Goal: Obtain resource: Download file/media

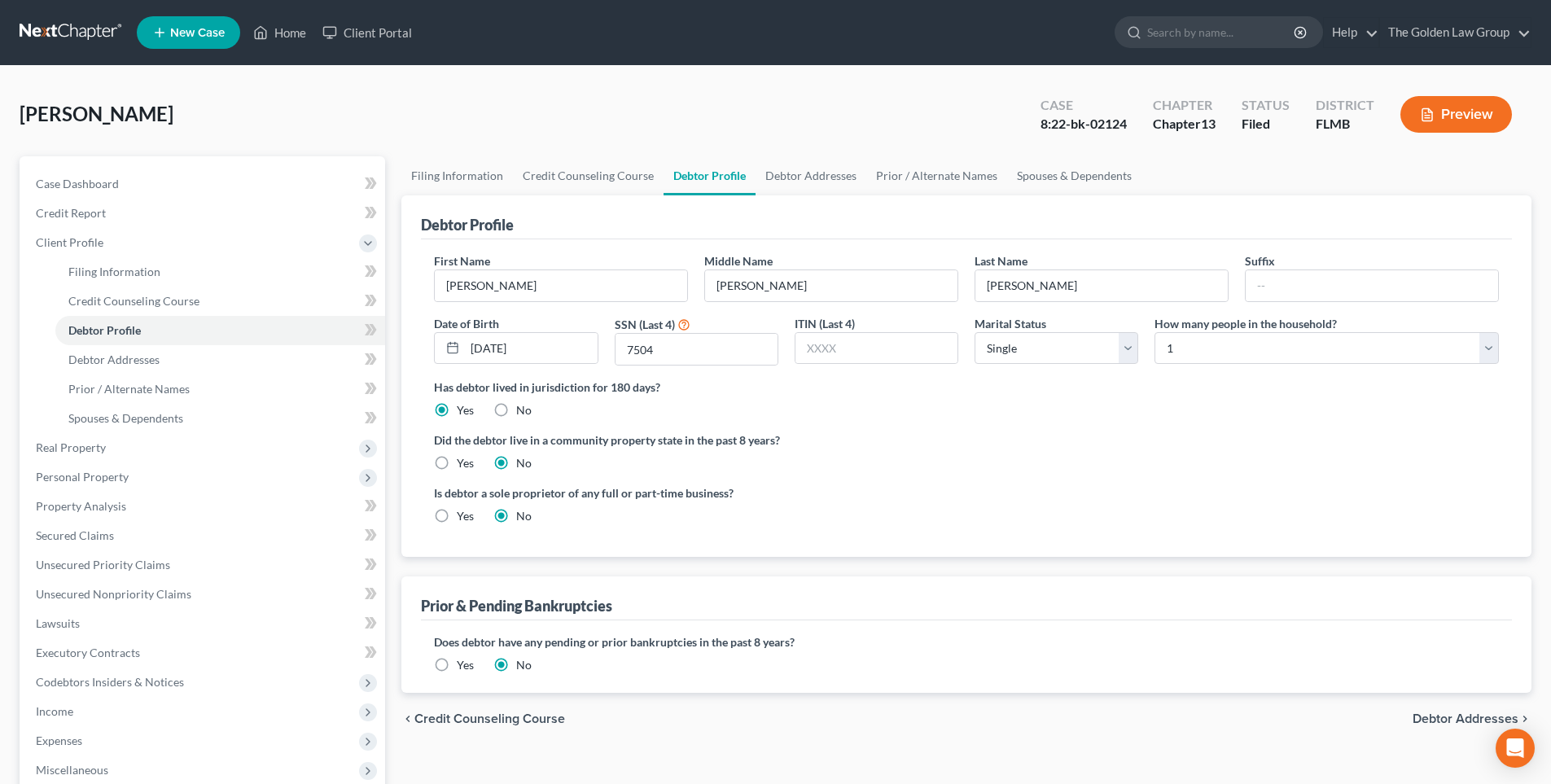
select select "0"
click at [1169, 44] on input "search" at bounding box center [1221, 32] width 149 height 30
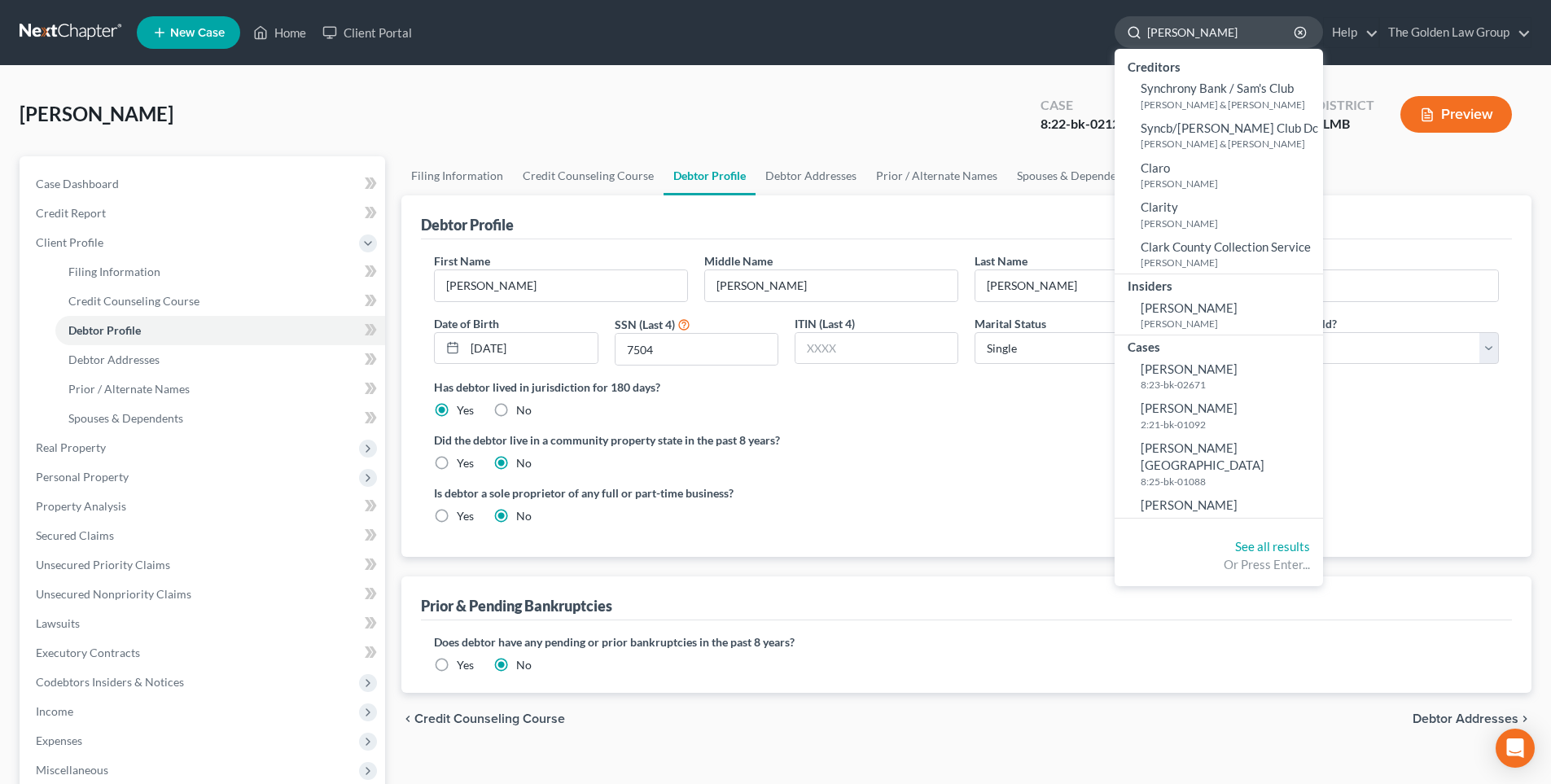
type input "[PERSON_NAME]"
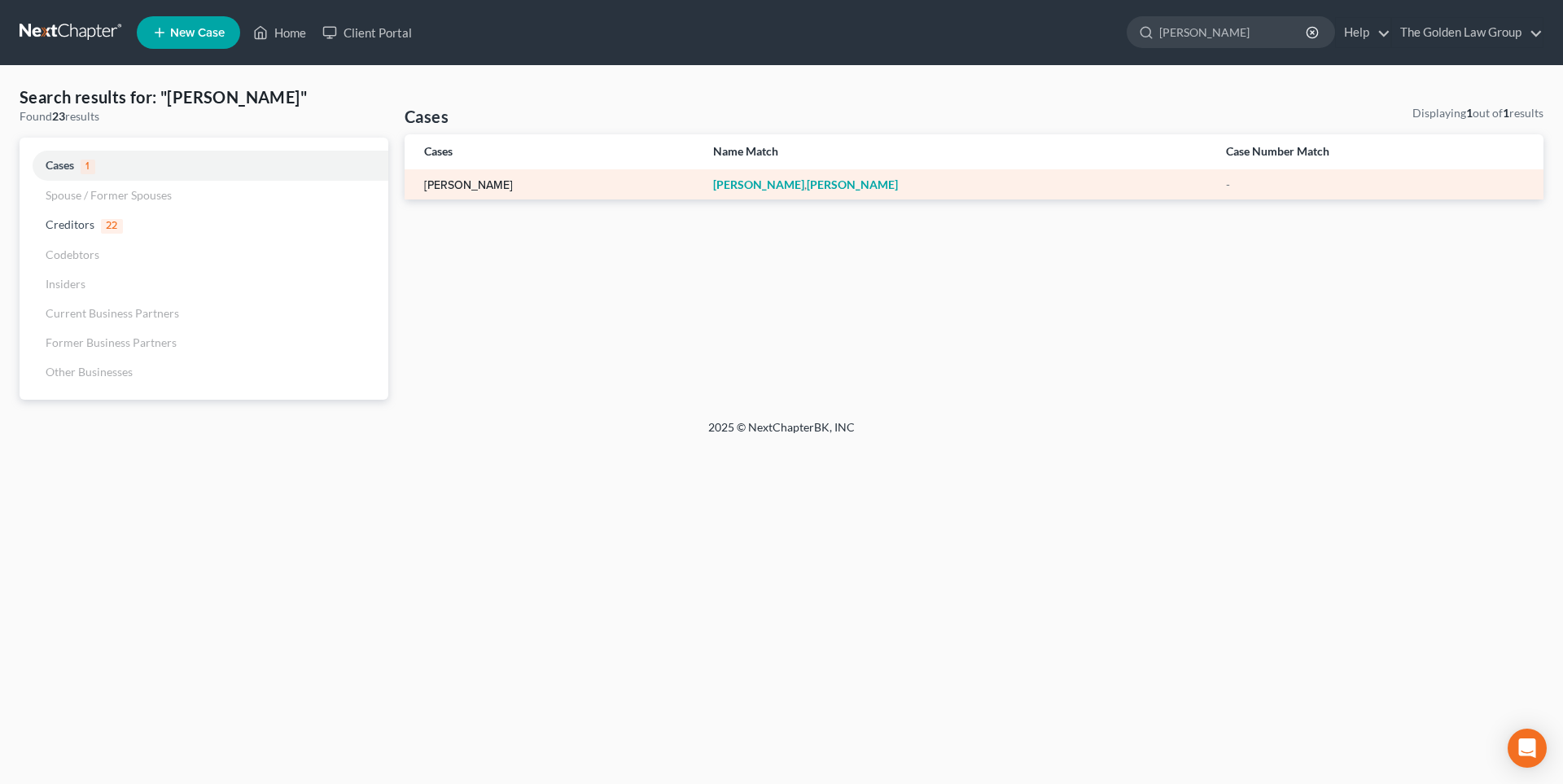
click at [456, 180] on link "[PERSON_NAME]" at bounding box center [467, 186] width 88 height 11
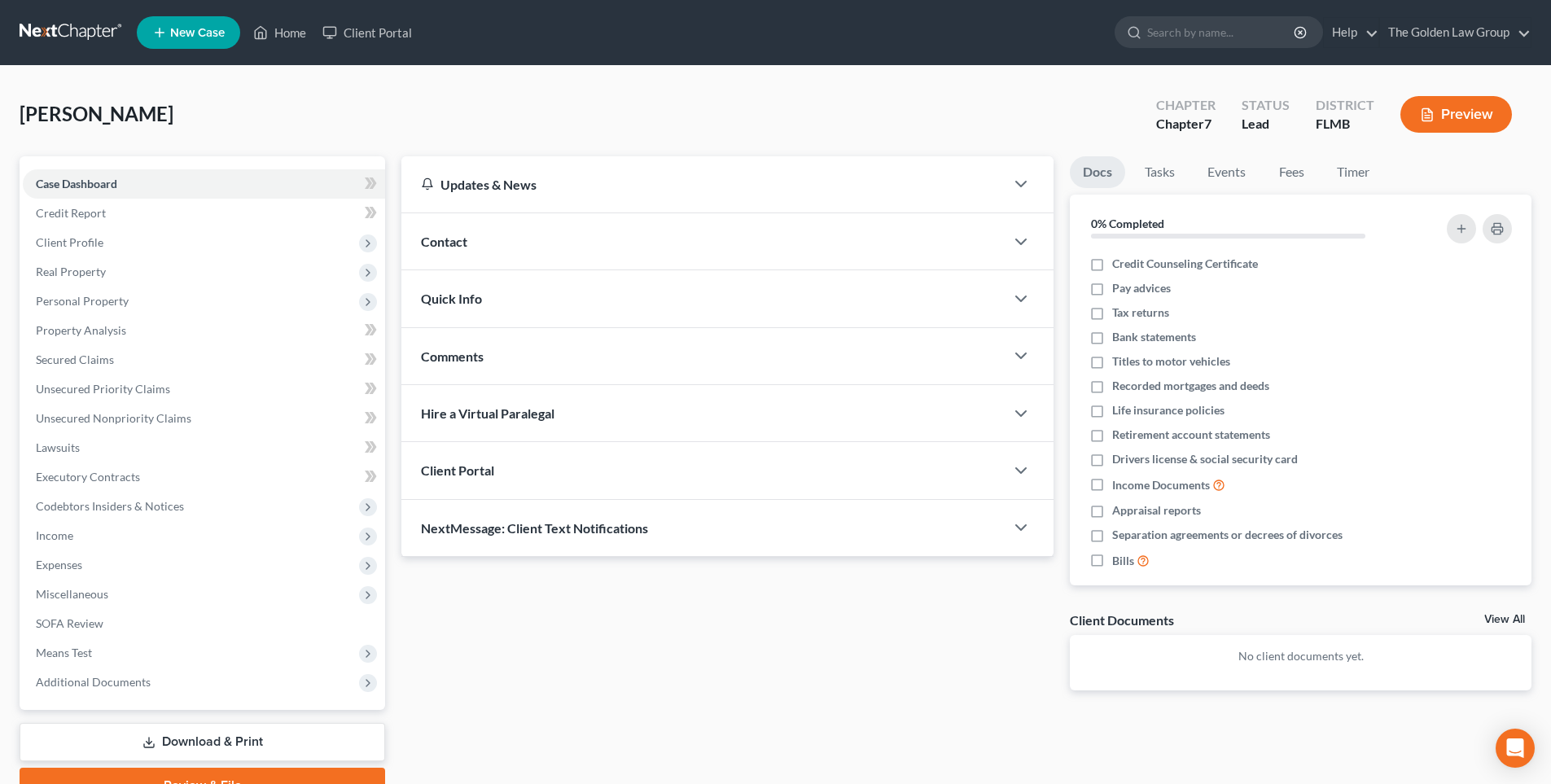
click at [1466, 109] on button "Preview" at bounding box center [1456, 113] width 112 height 36
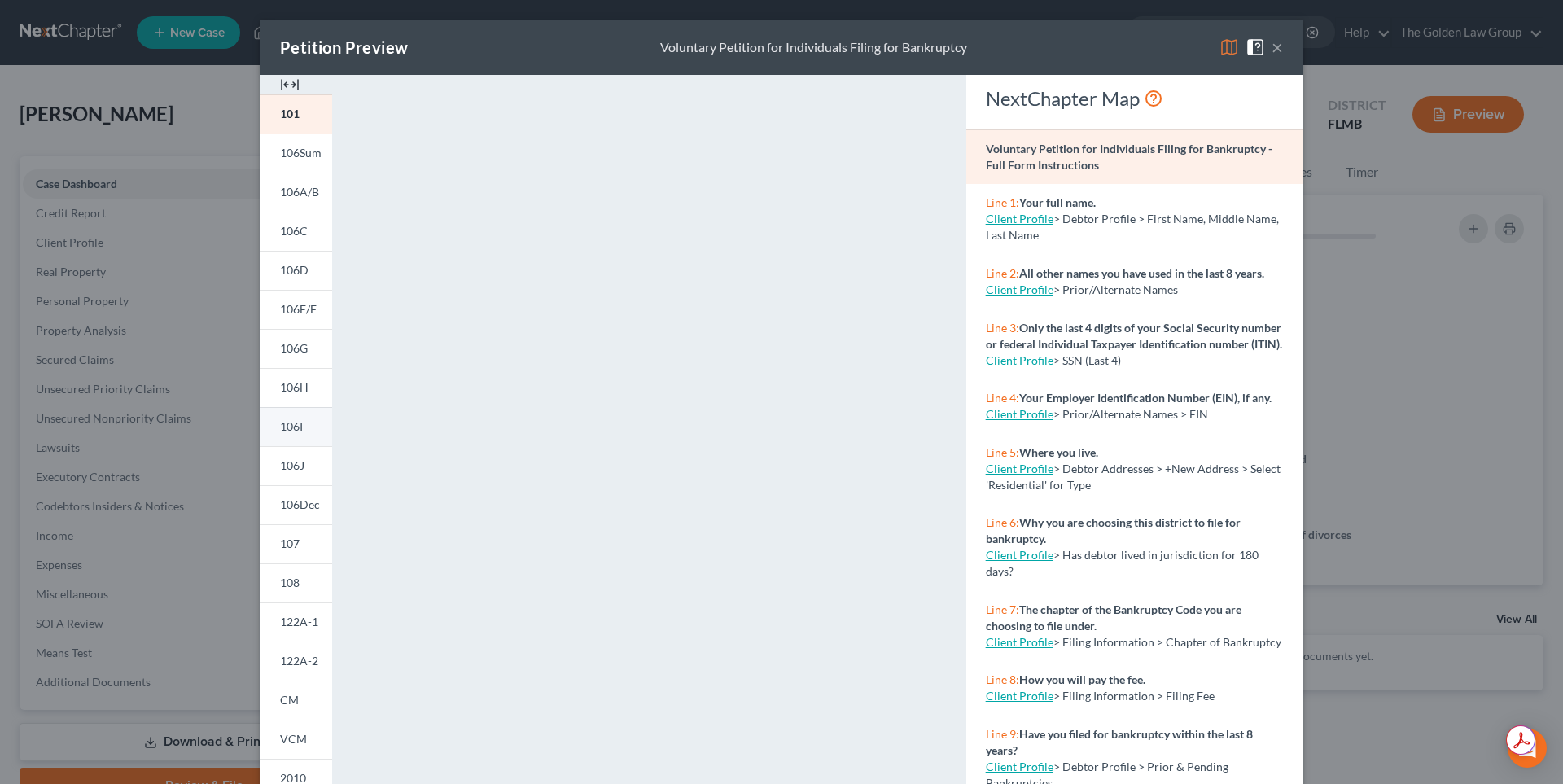
scroll to position [135, 0]
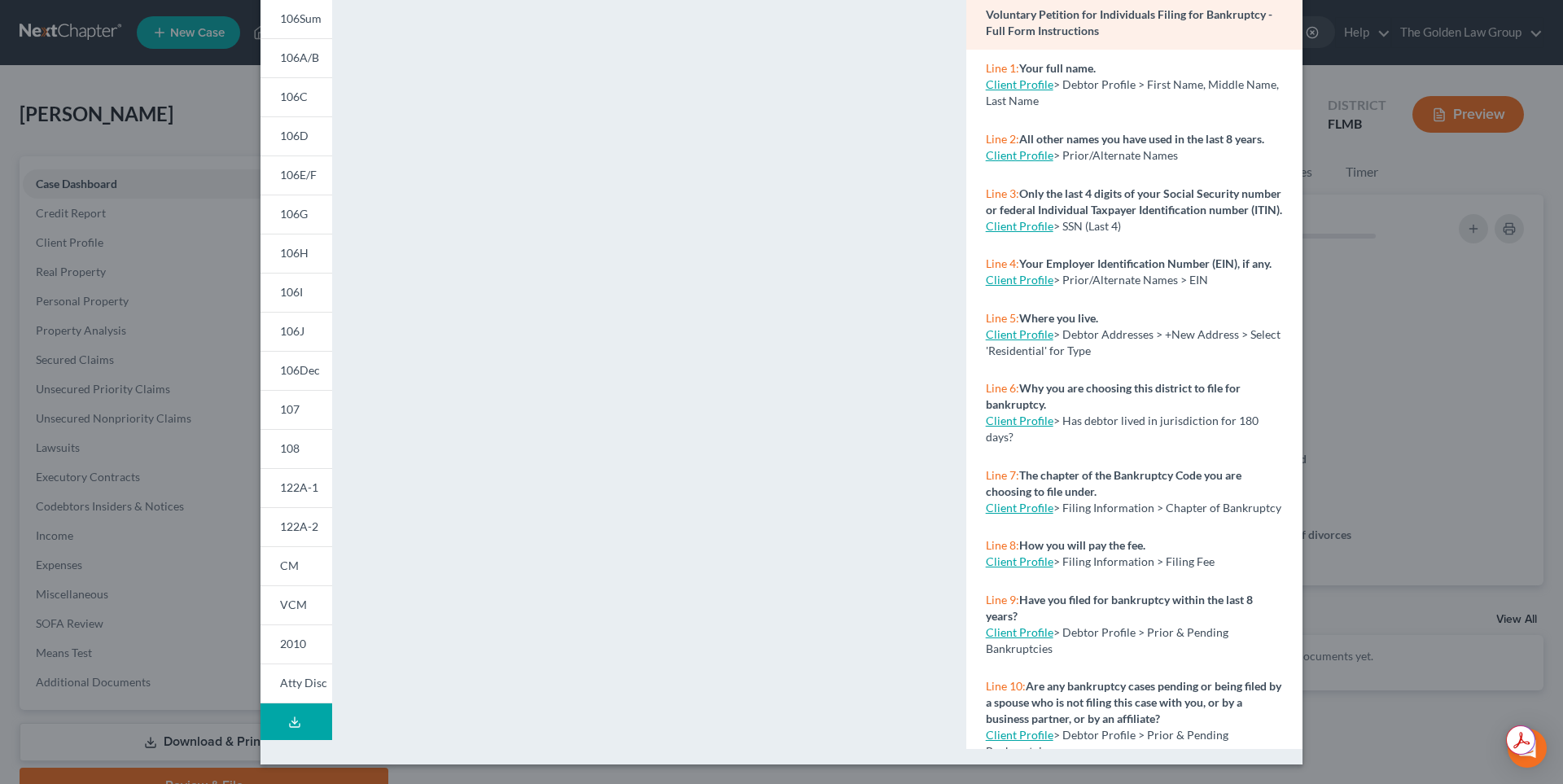
click at [292, 723] on polyline at bounding box center [295, 721] width 6 height 3
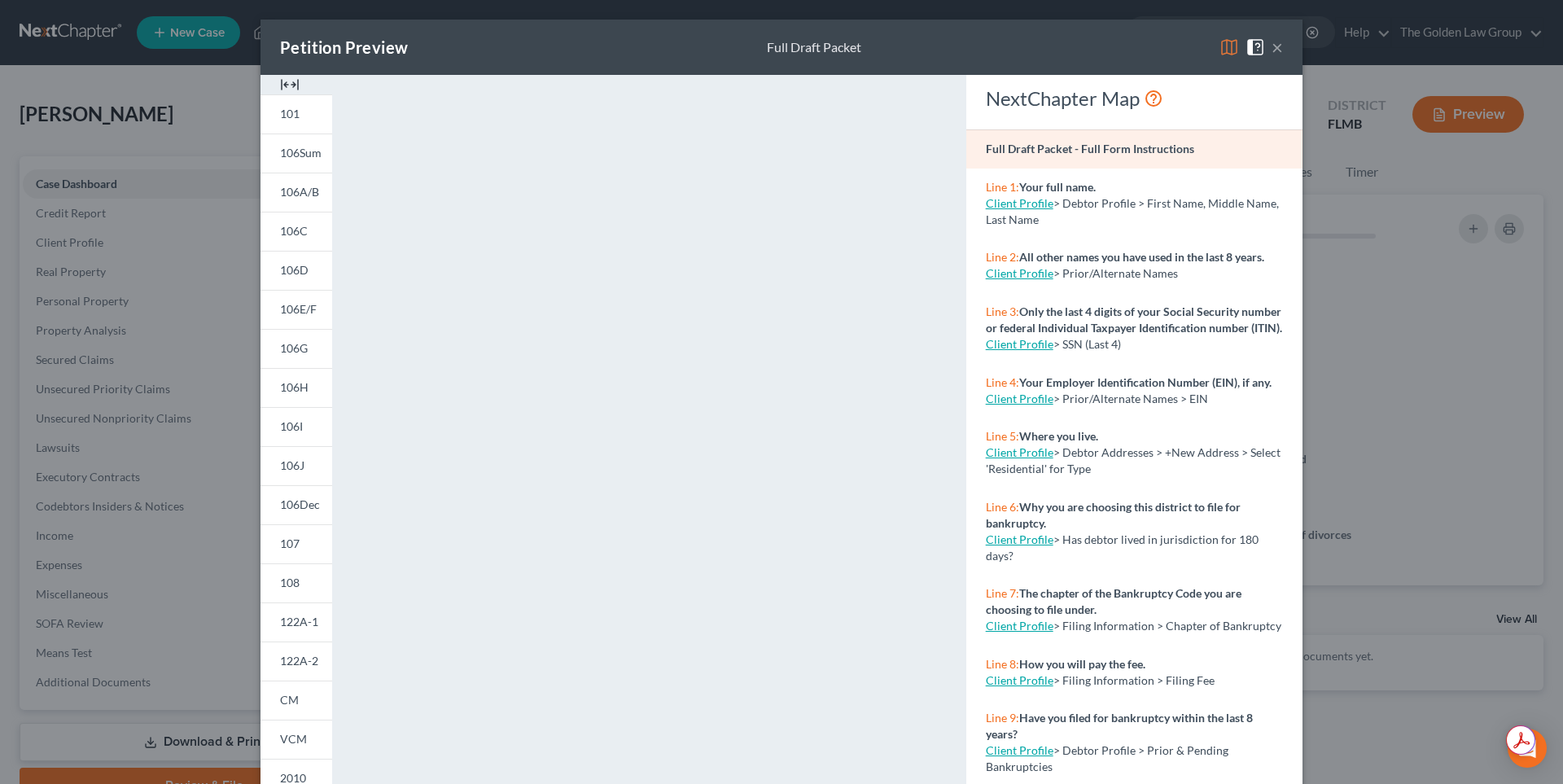
scroll to position [407, 0]
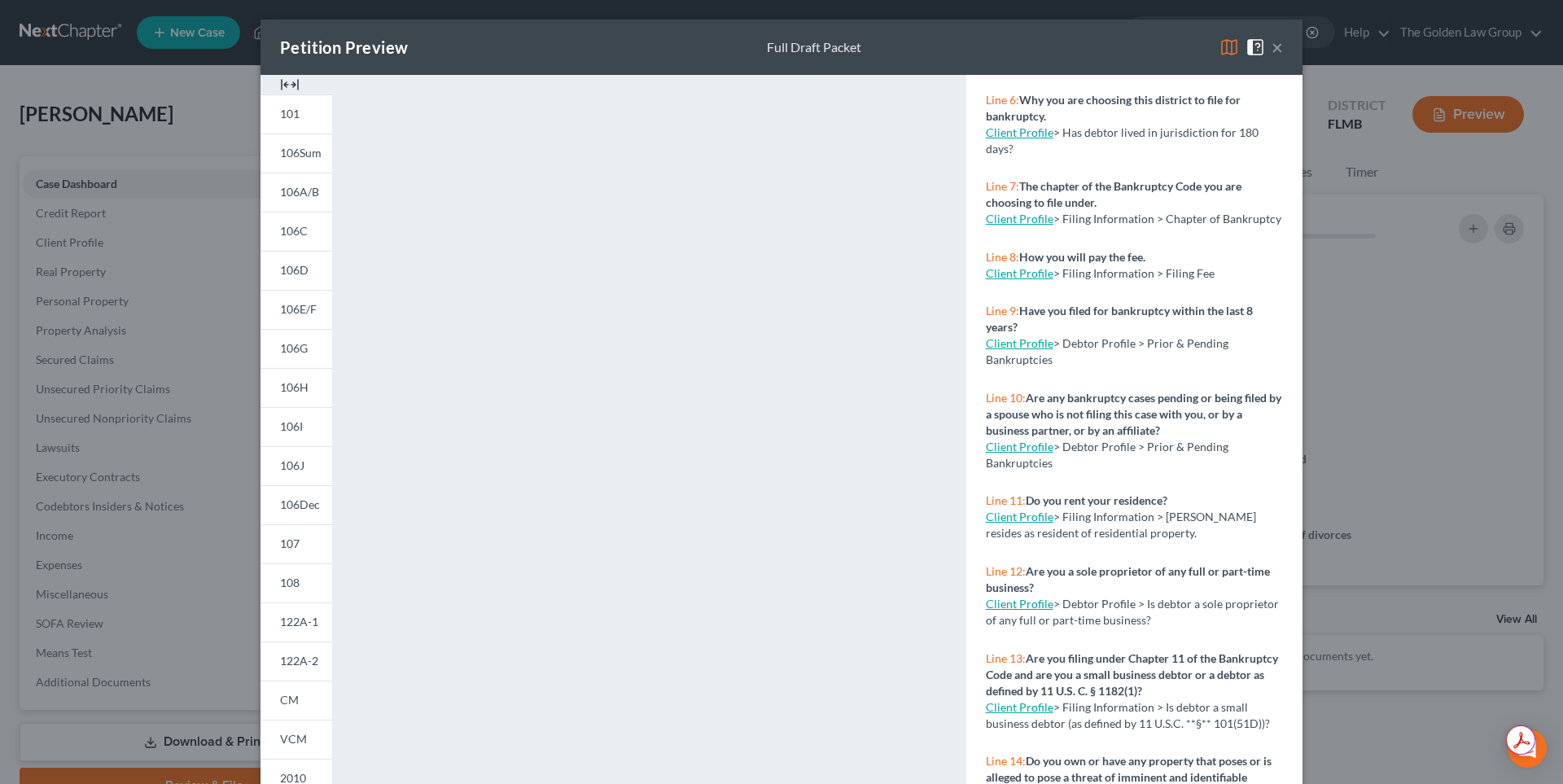
click at [1271, 48] on button "×" at bounding box center [1277, 46] width 11 height 20
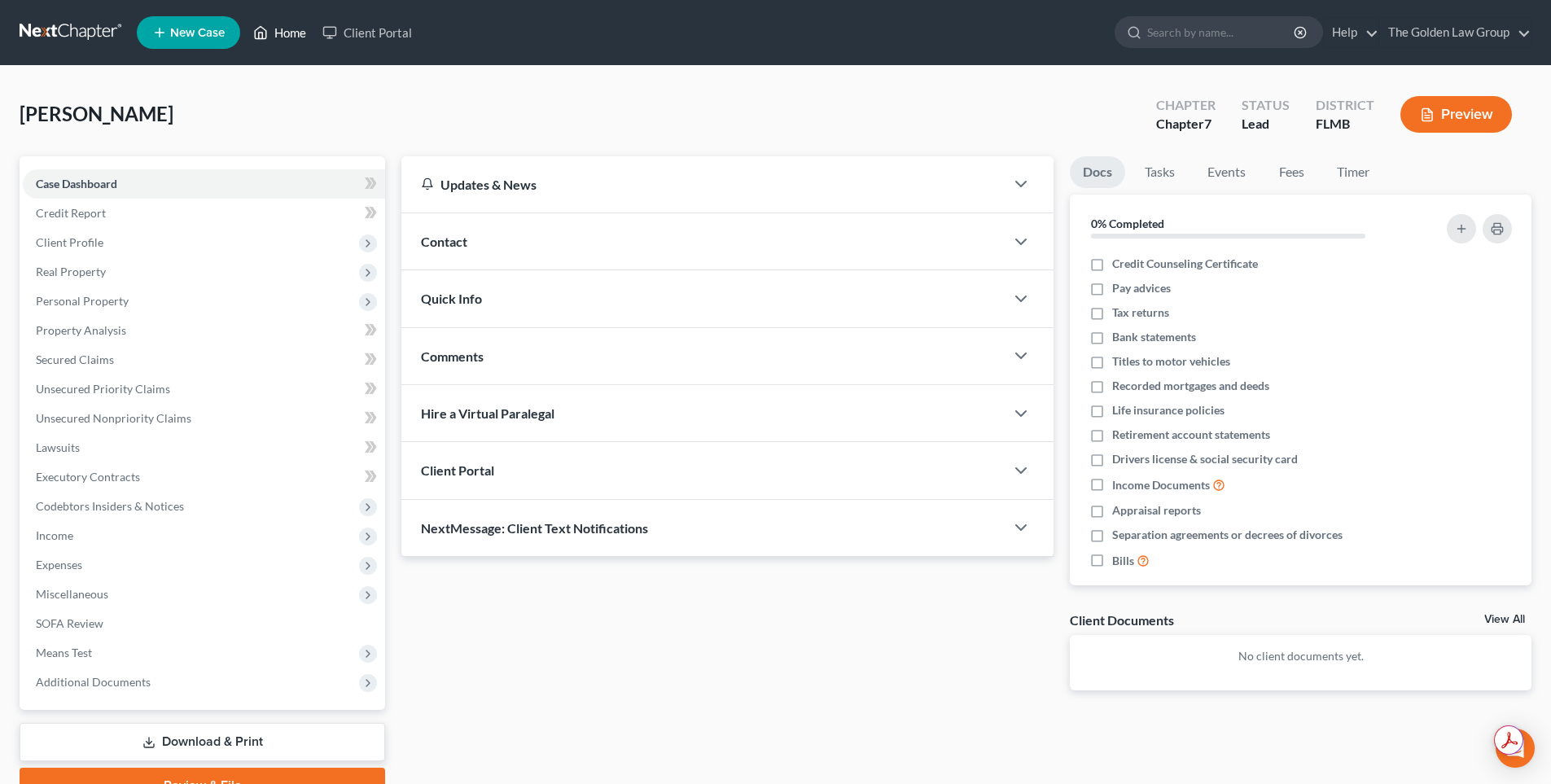
click at [292, 36] on link "Home" at bounding box center [280, 33] width 69 height 30
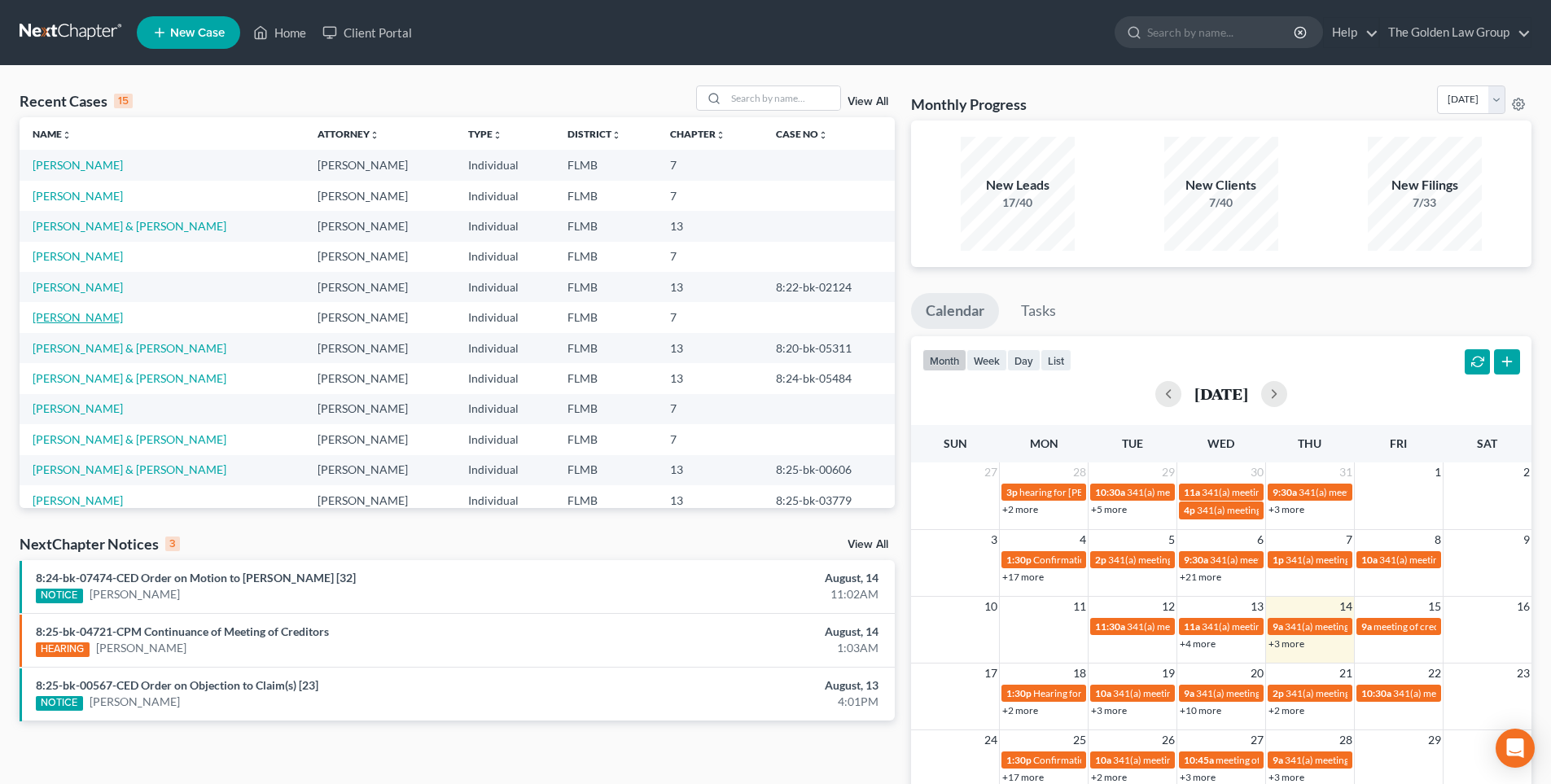
click at [93, 318] on link "[PERSON_NAME]" at bounding box center [77, 317] width 90 height 14
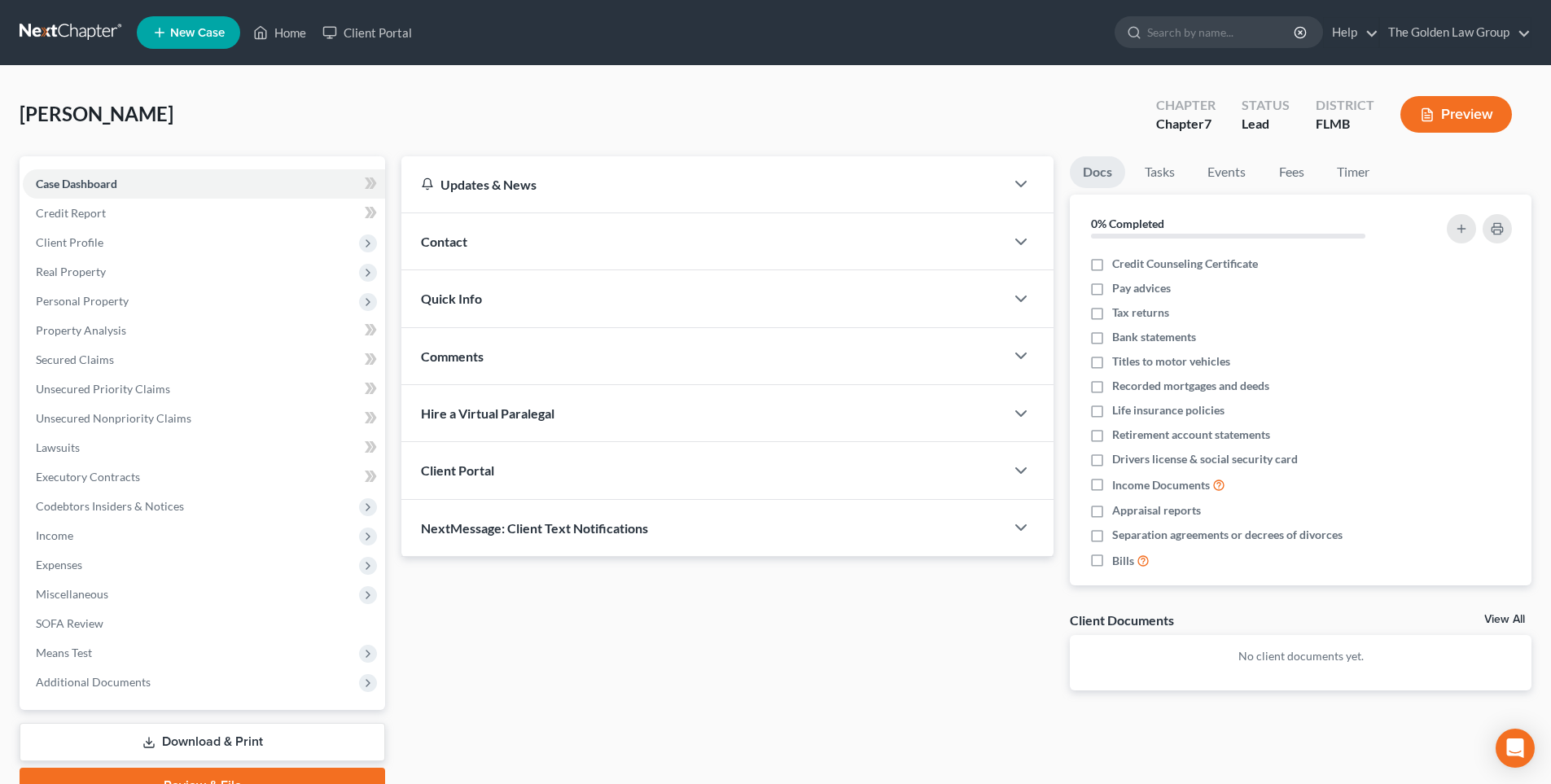
click at [1478, 115] on button "Preview" at bounding box center [1456, 113] width 112 height 36
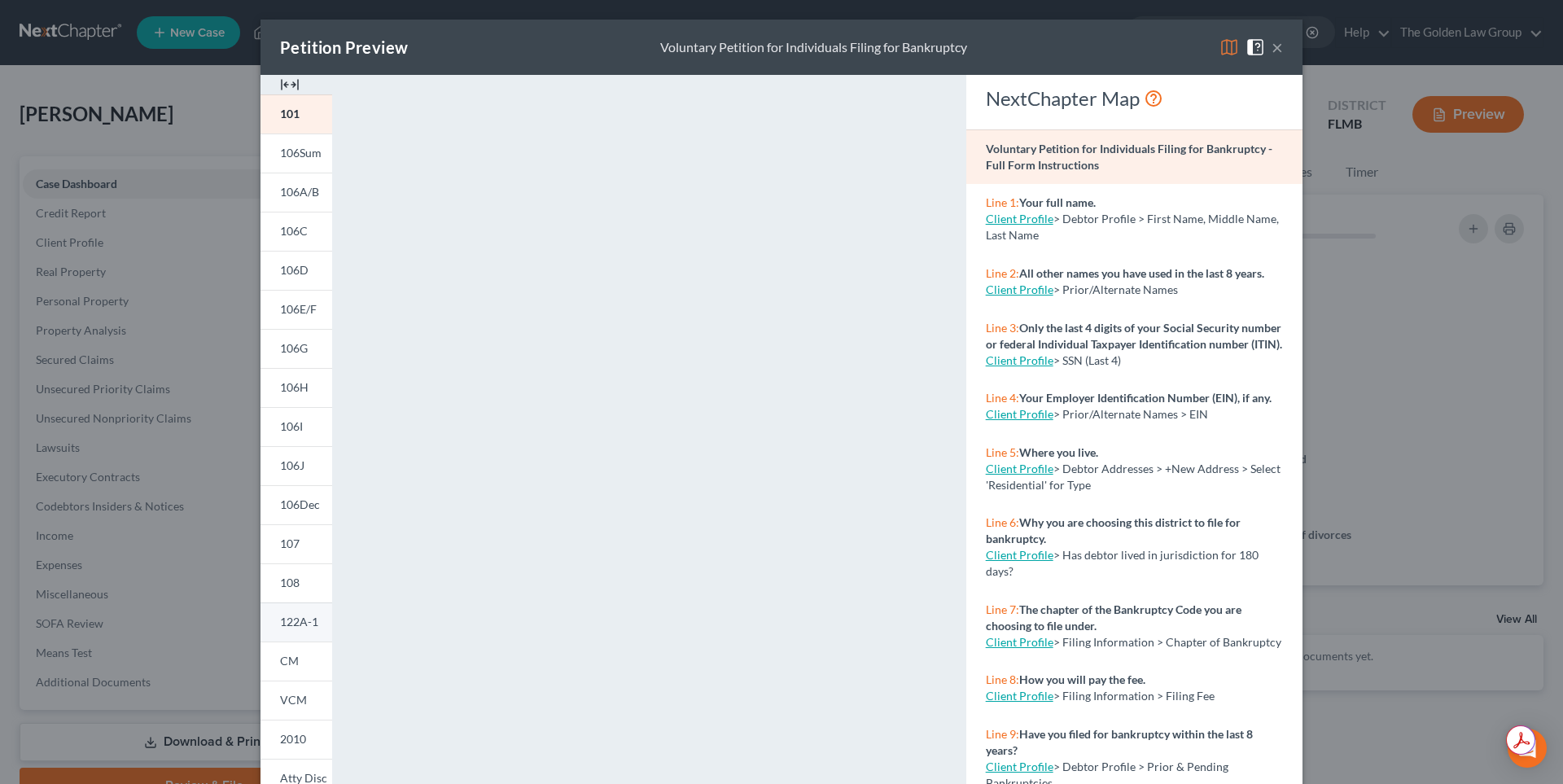
scroll to position [135, 0]
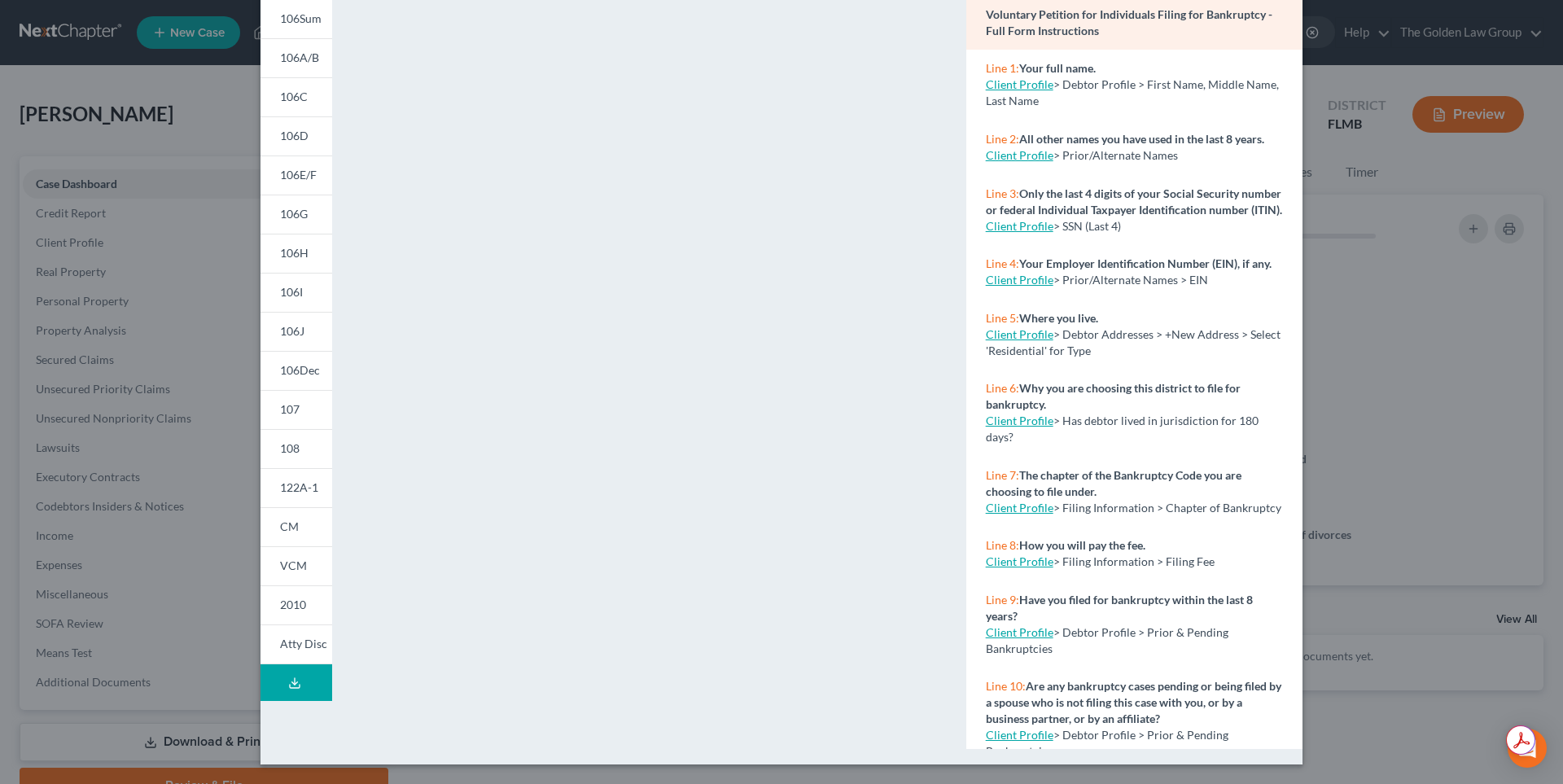
click at [295, 682] on line at bounding box center [295, 681] width 0 height 7
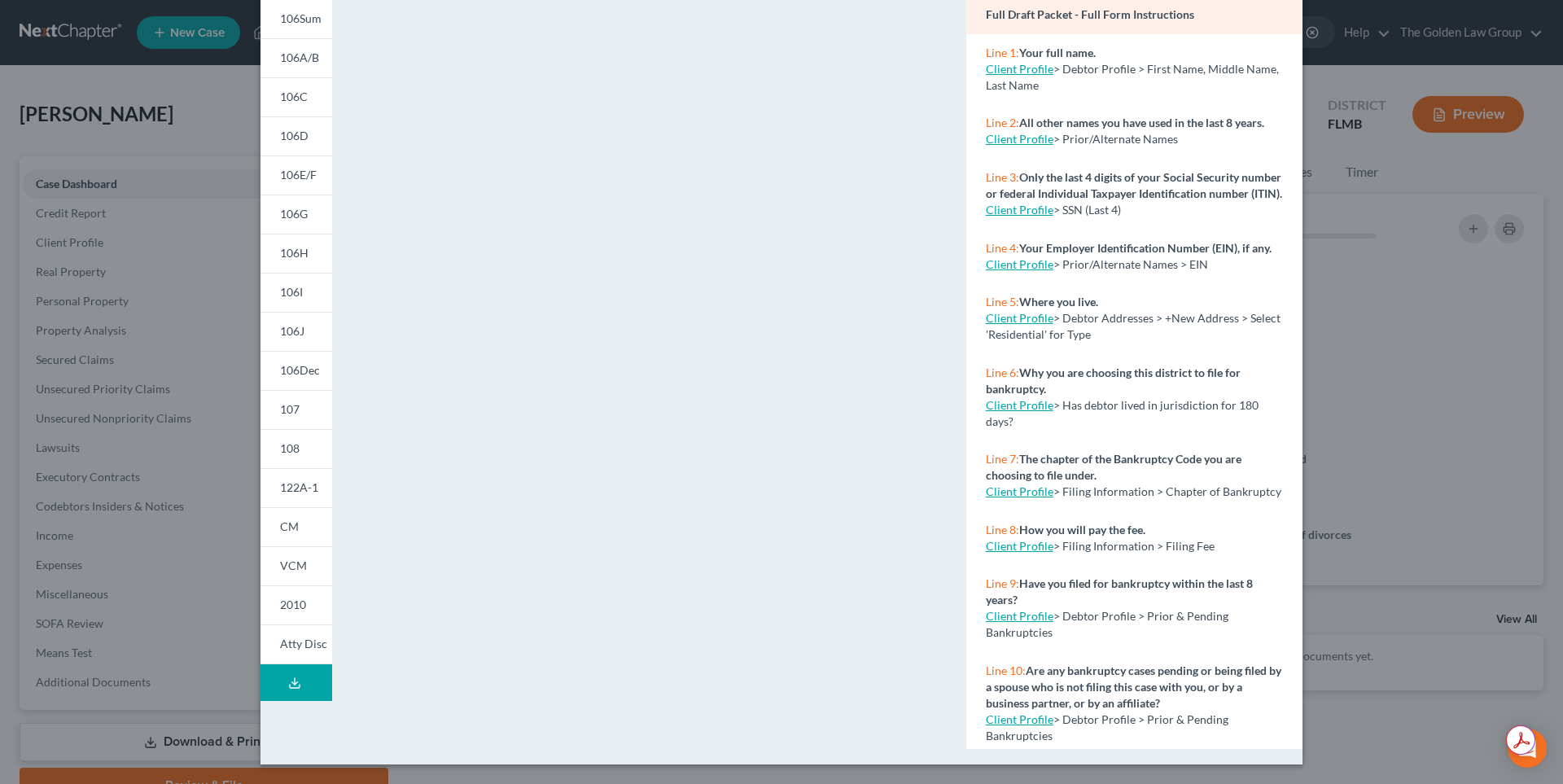
scroll to position [0, 0]
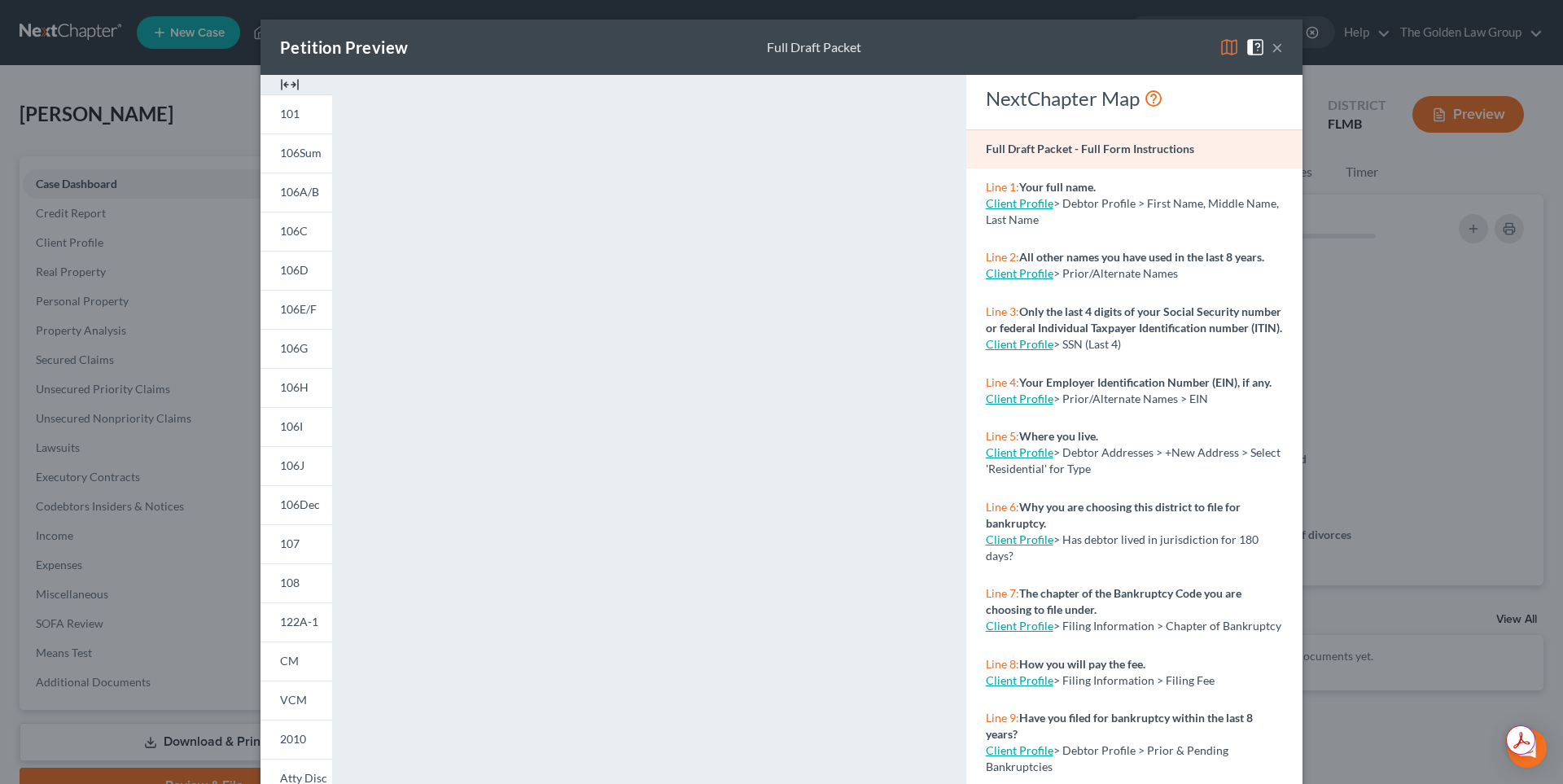
click at [1273, 47] on button "×" at bounding box center [1277, 46] width 11 height 20
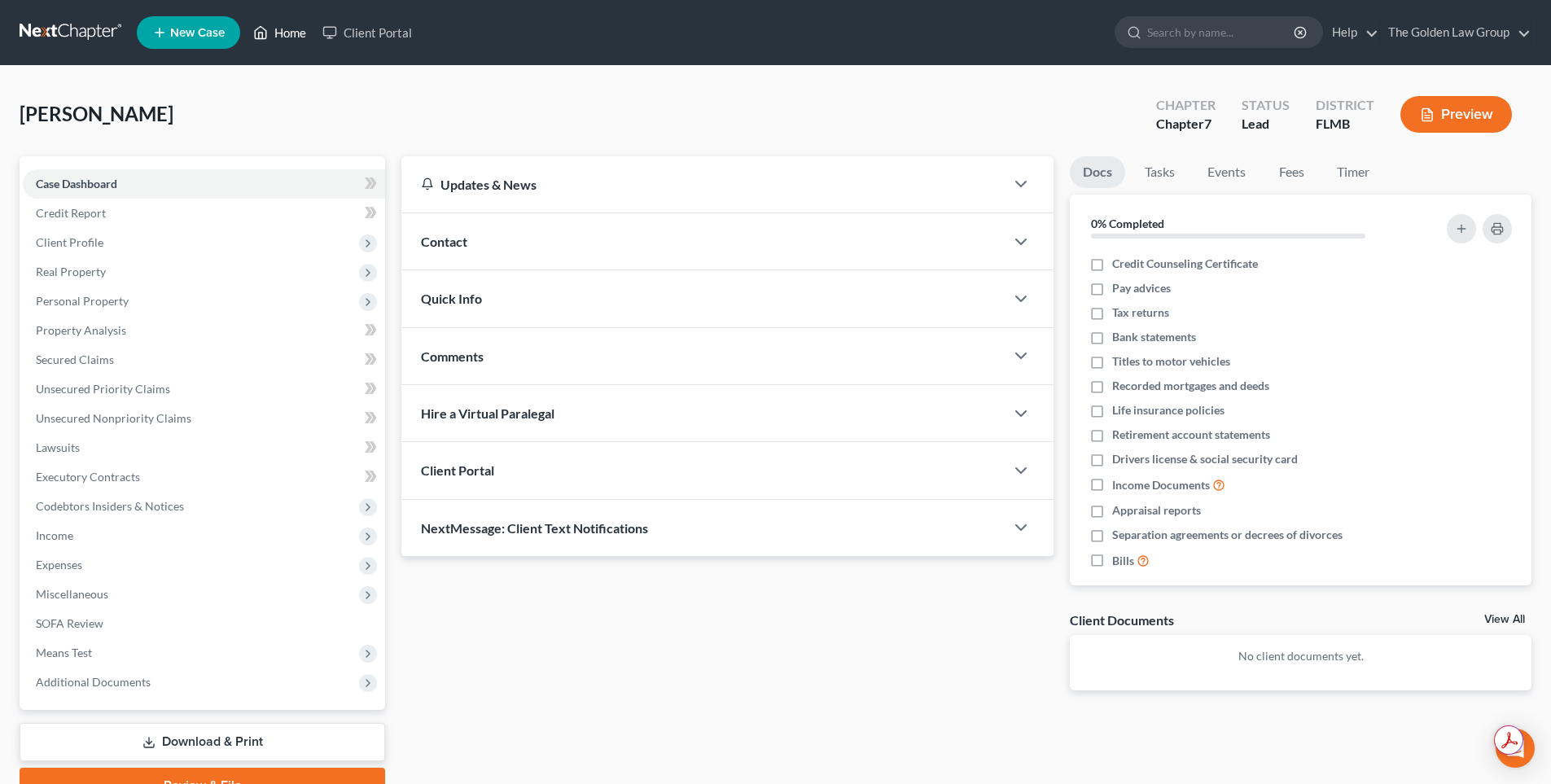
click at [272, 32] on link "Home" at bounding box center [280, 33] width 69 height 30
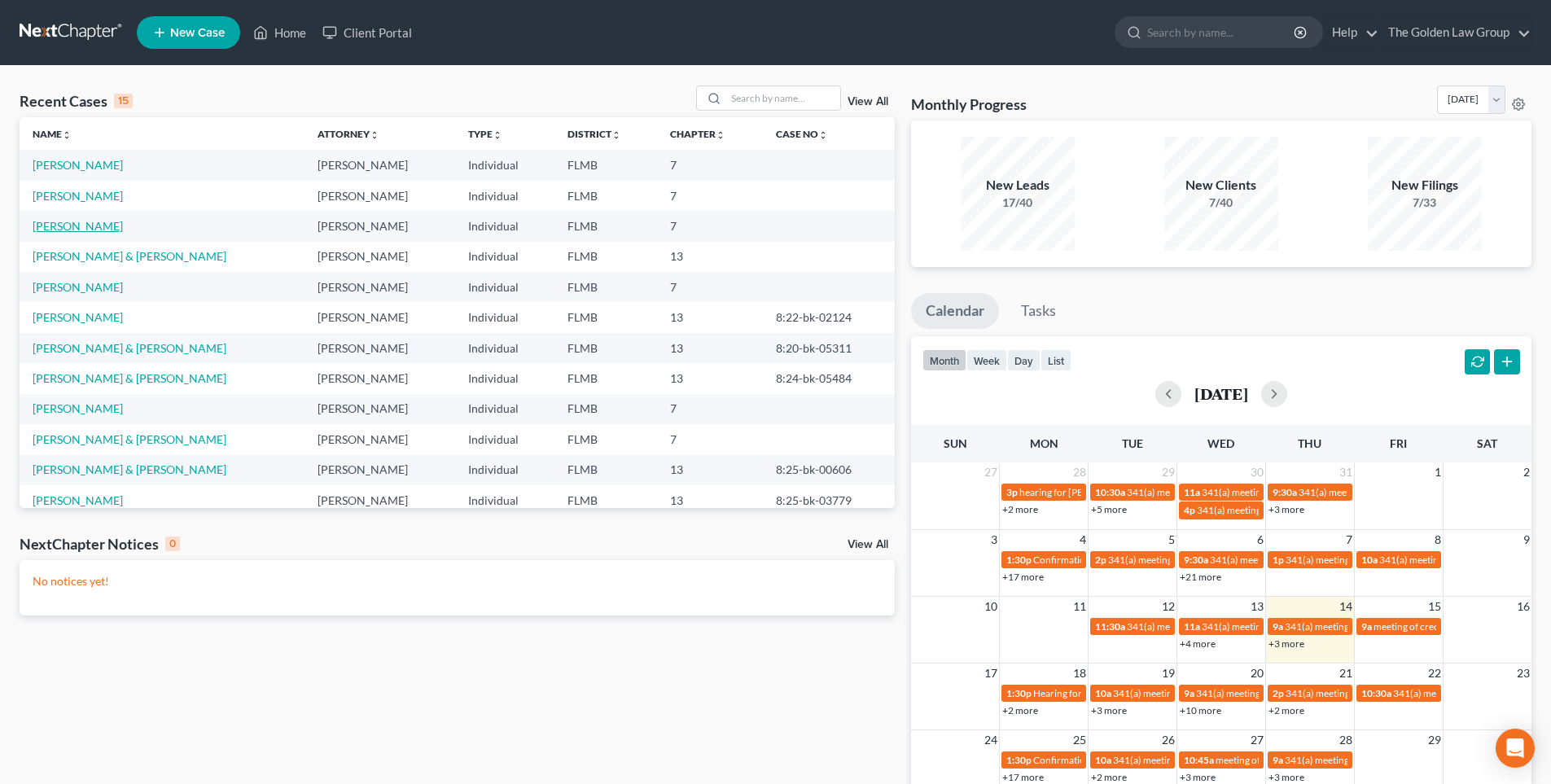
click at [90, 222] on link "[PERSON_NAME]" at bounding box center [77, 226] width 90 height 14
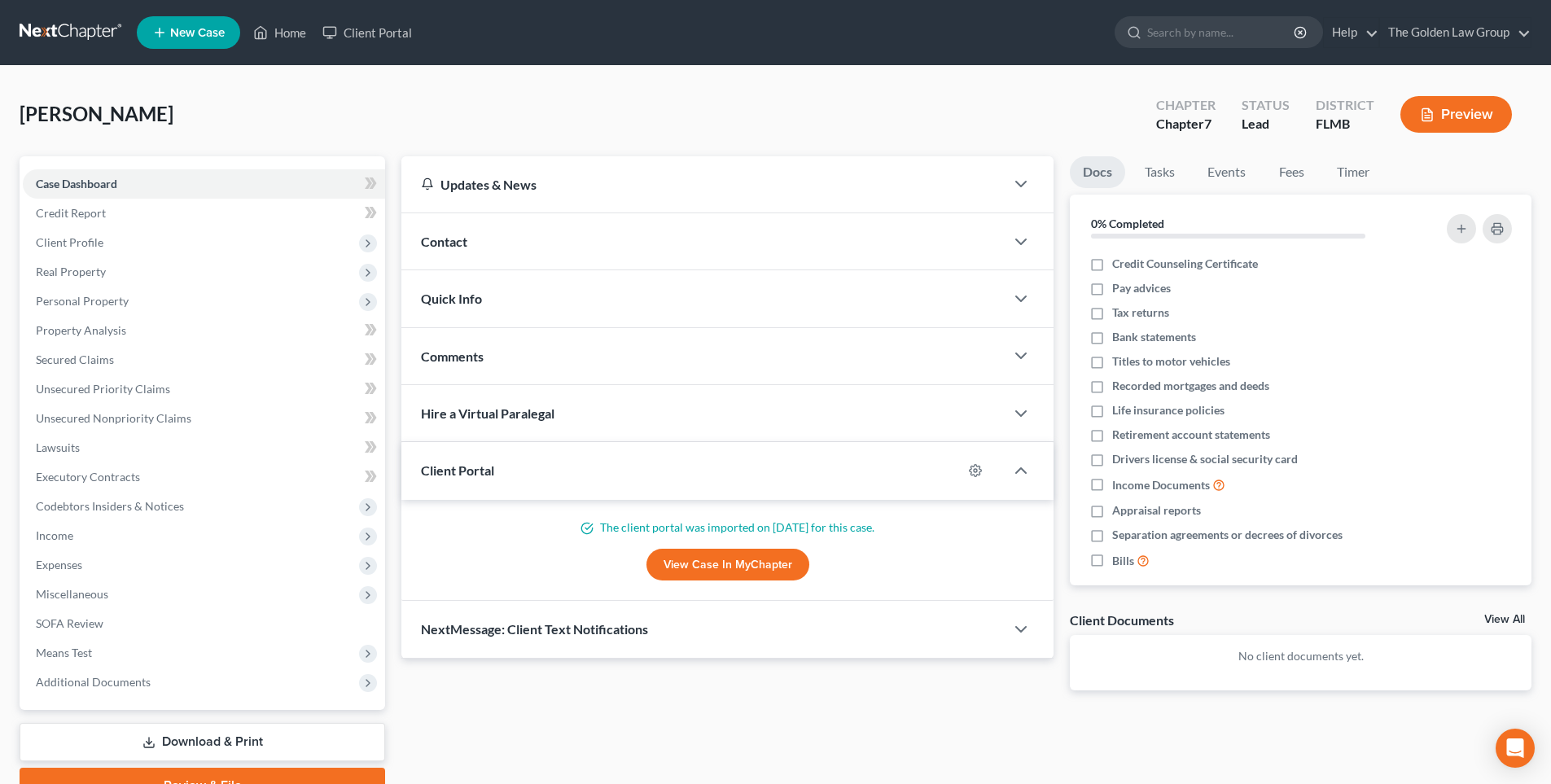
click at [1472, 118] on button "Preview" at bounding box center [1456, 113] width 112 height 36
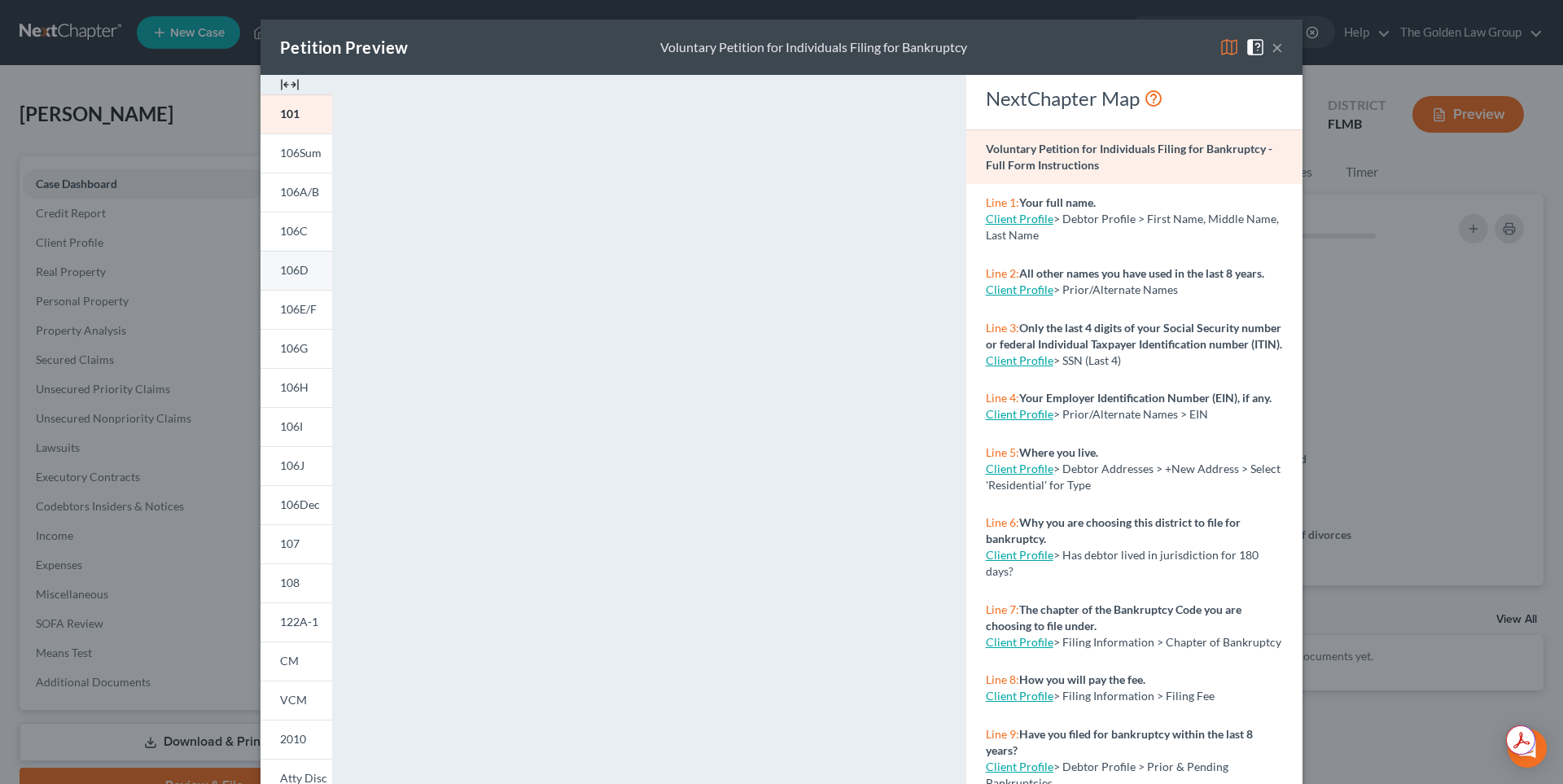
scroll to position [135, 0]
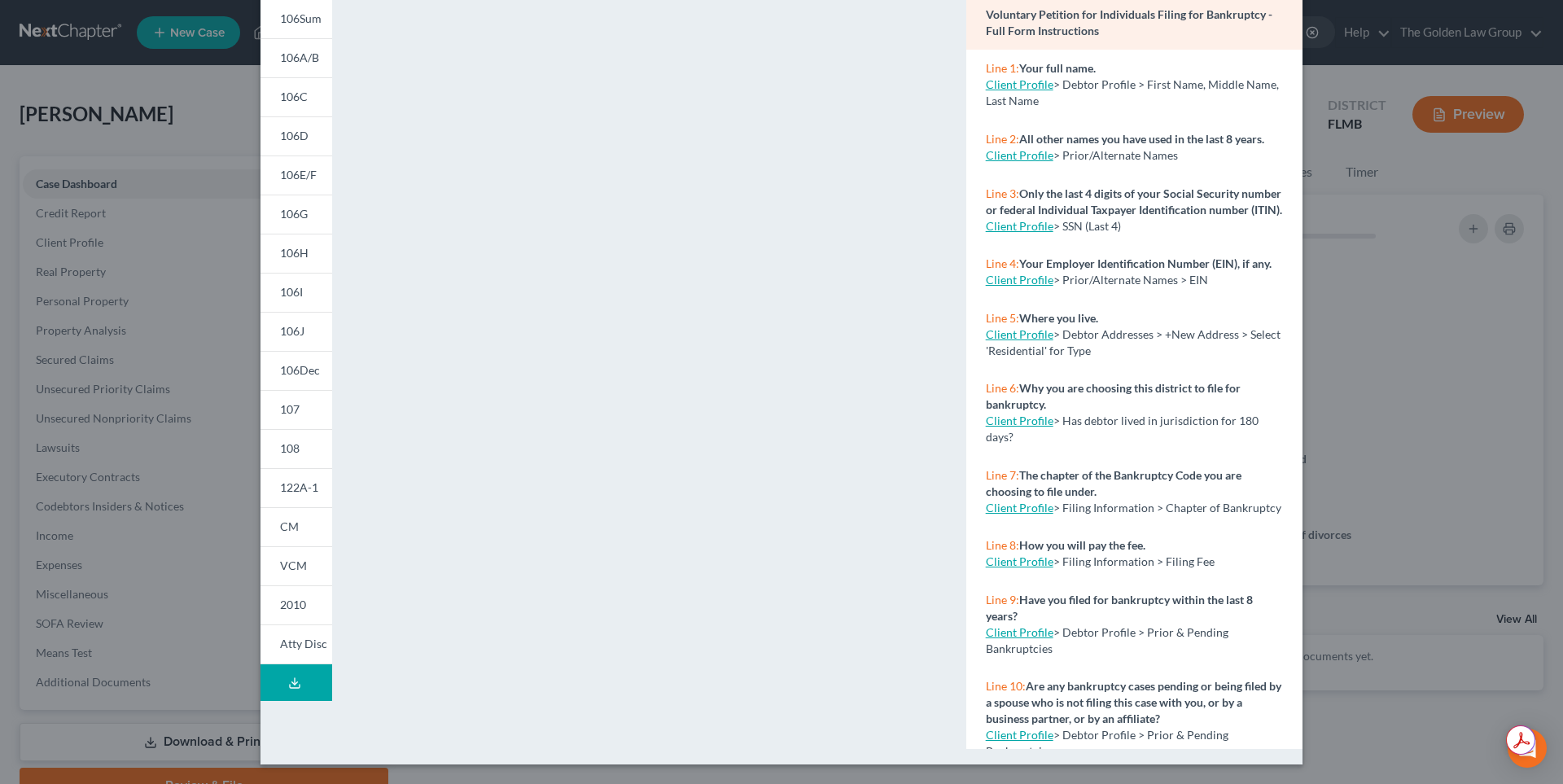
click at [288, 686] on icon at bounding box center [295, 683] width 13 height 13
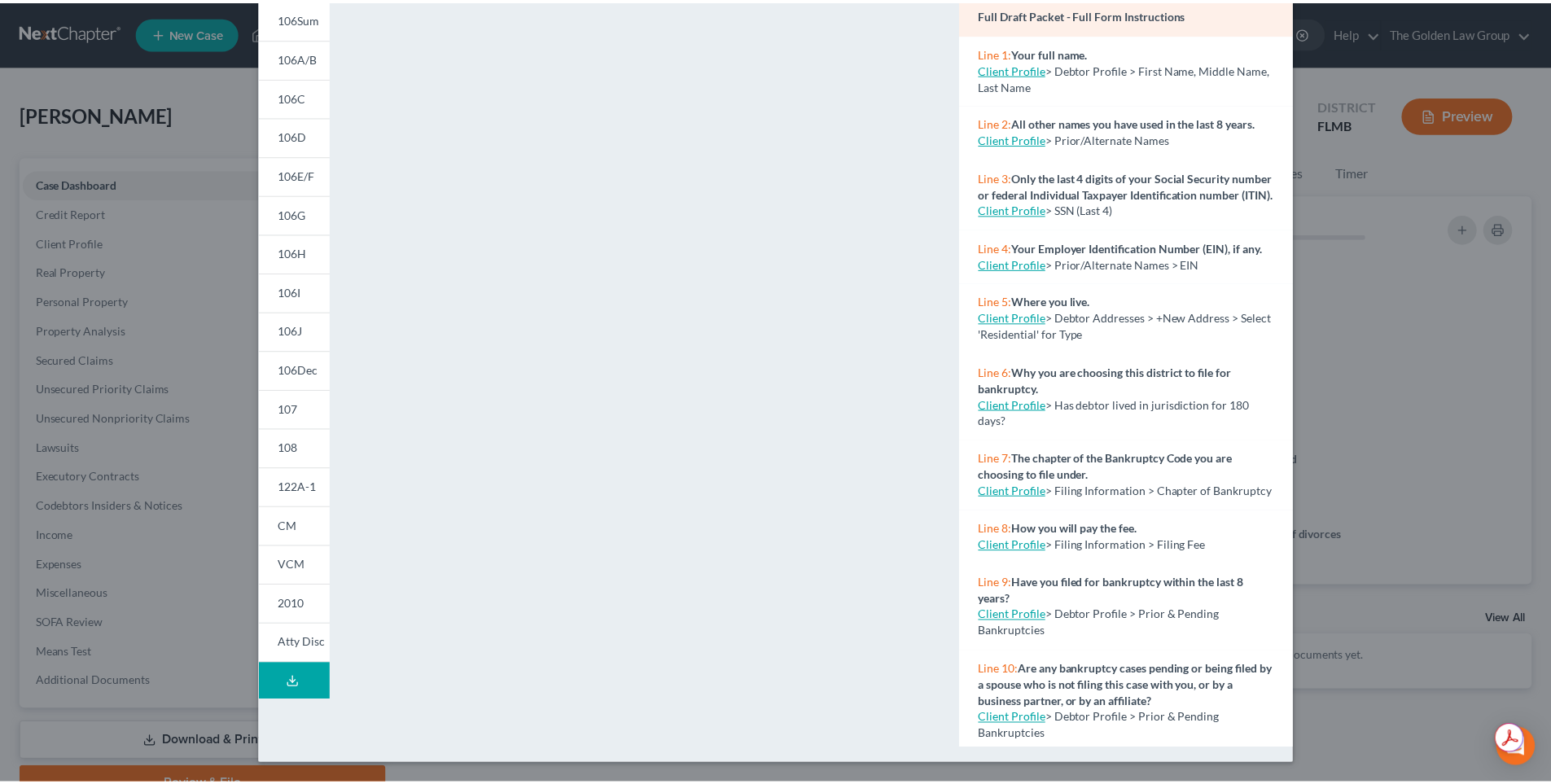
scroll to position [0, 0]
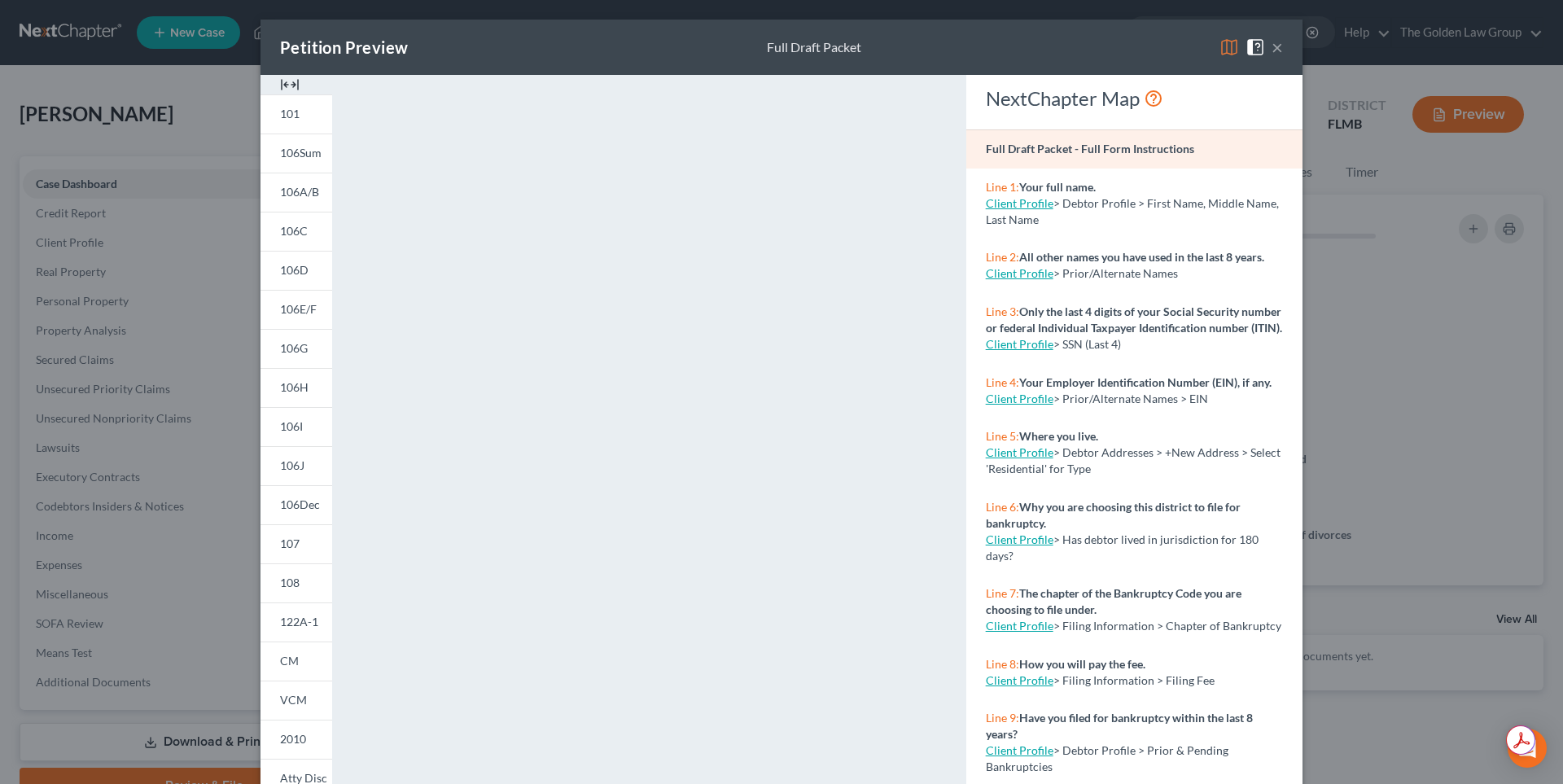
click at [1271, 46] on button "×" at bounding box center [1277, 46] width 11 height 20
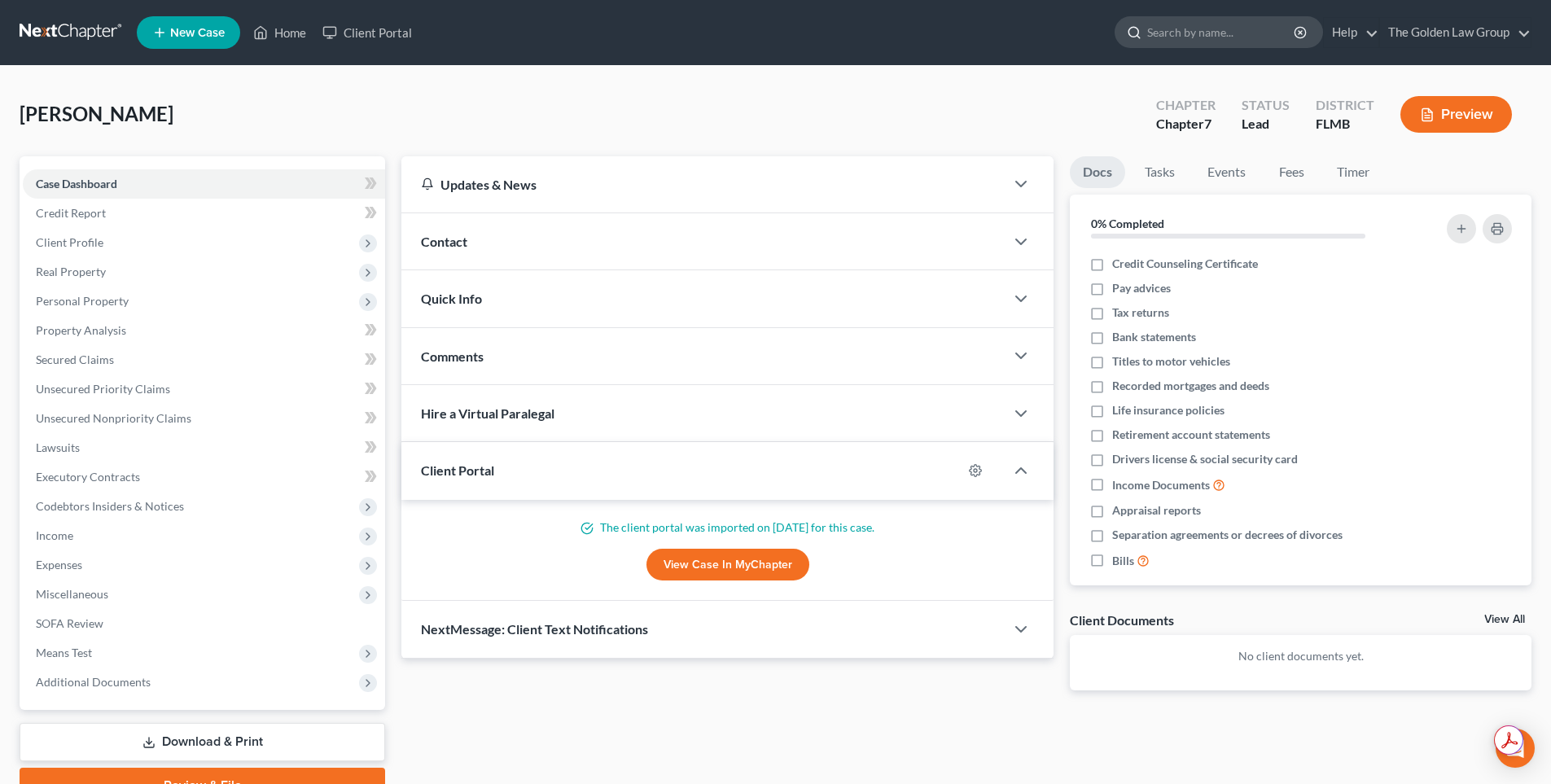
click at [1170, 33] on input "search" at bounding box center [1221, 32] width 149 height 30
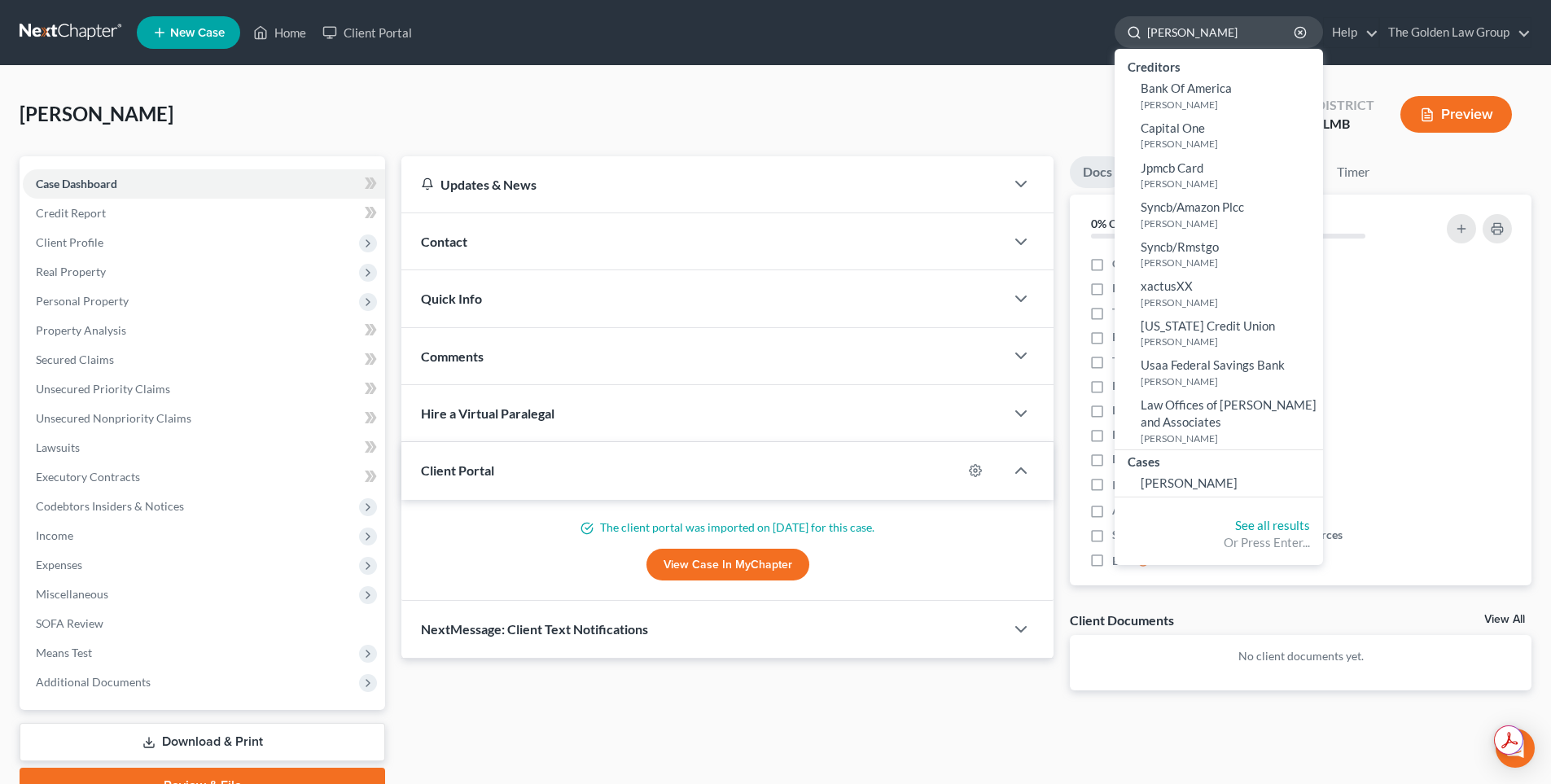
type input "[PERSON_NAME]"
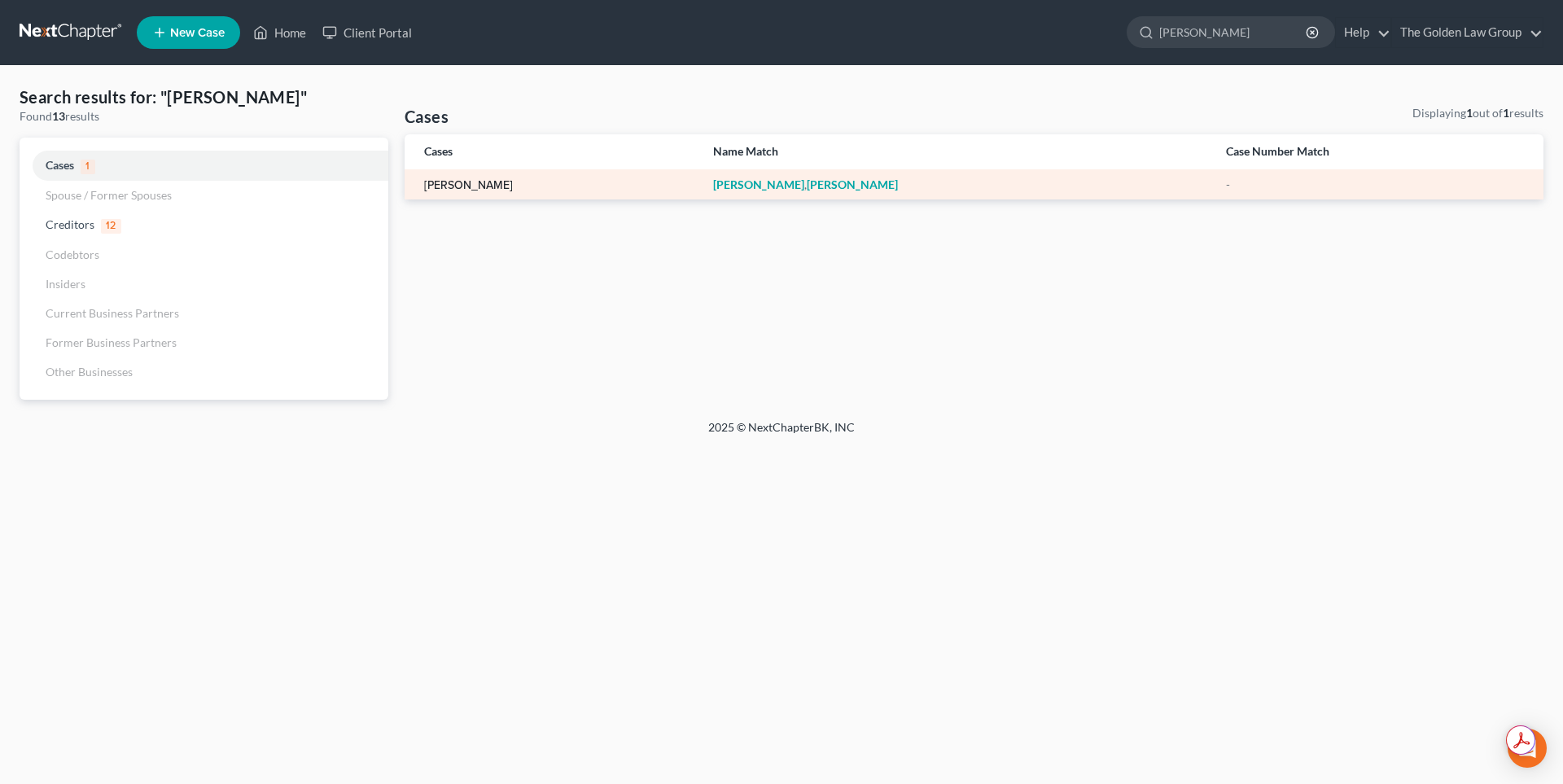
click at [469, 183] on link "[PERSON_NAME]" at bounding box center [467, 186] width 88 height 11
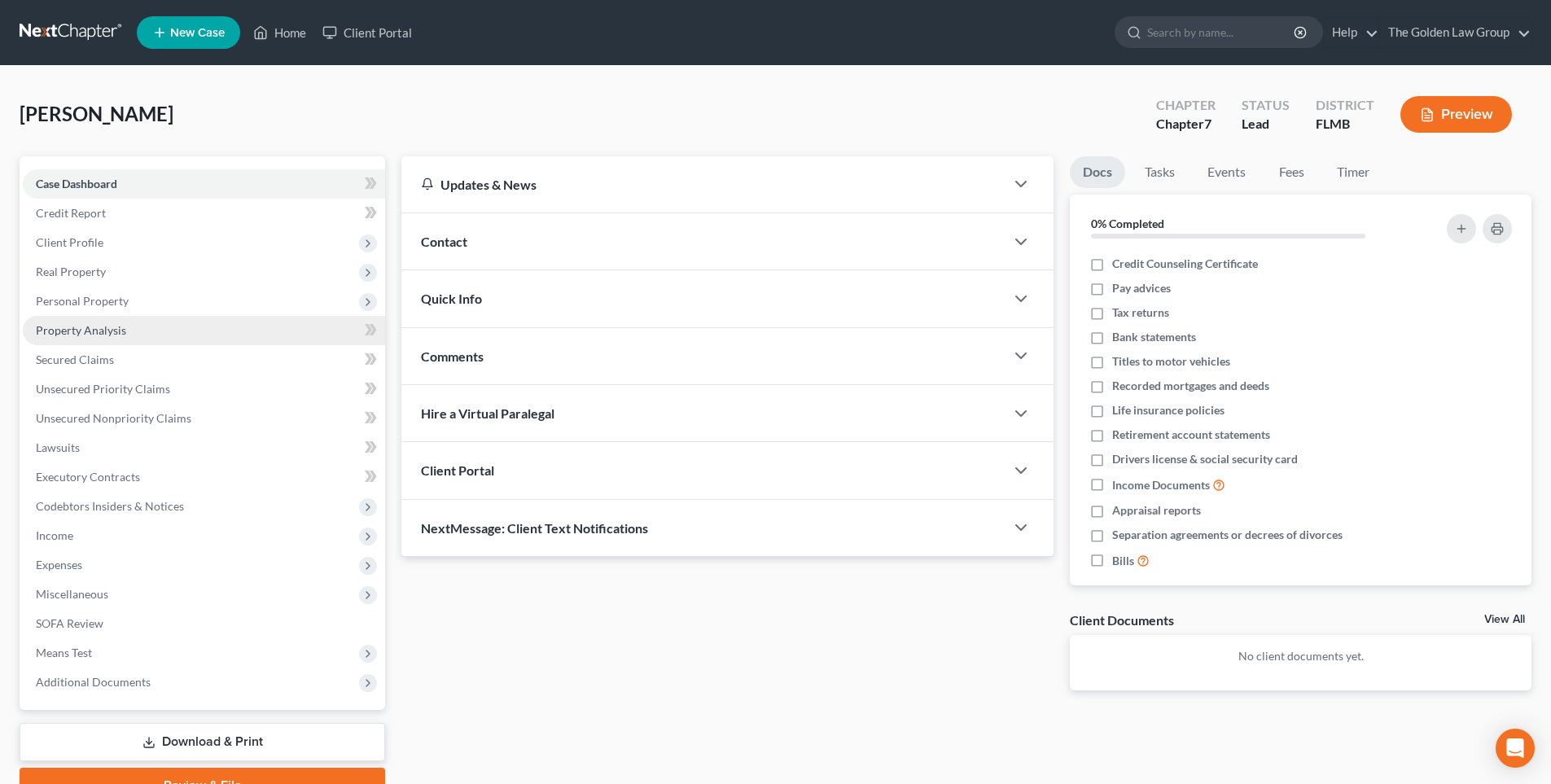
click at [108, 331] on span "Property Analysis" at bounding box center [81, 330] width 90 height 14
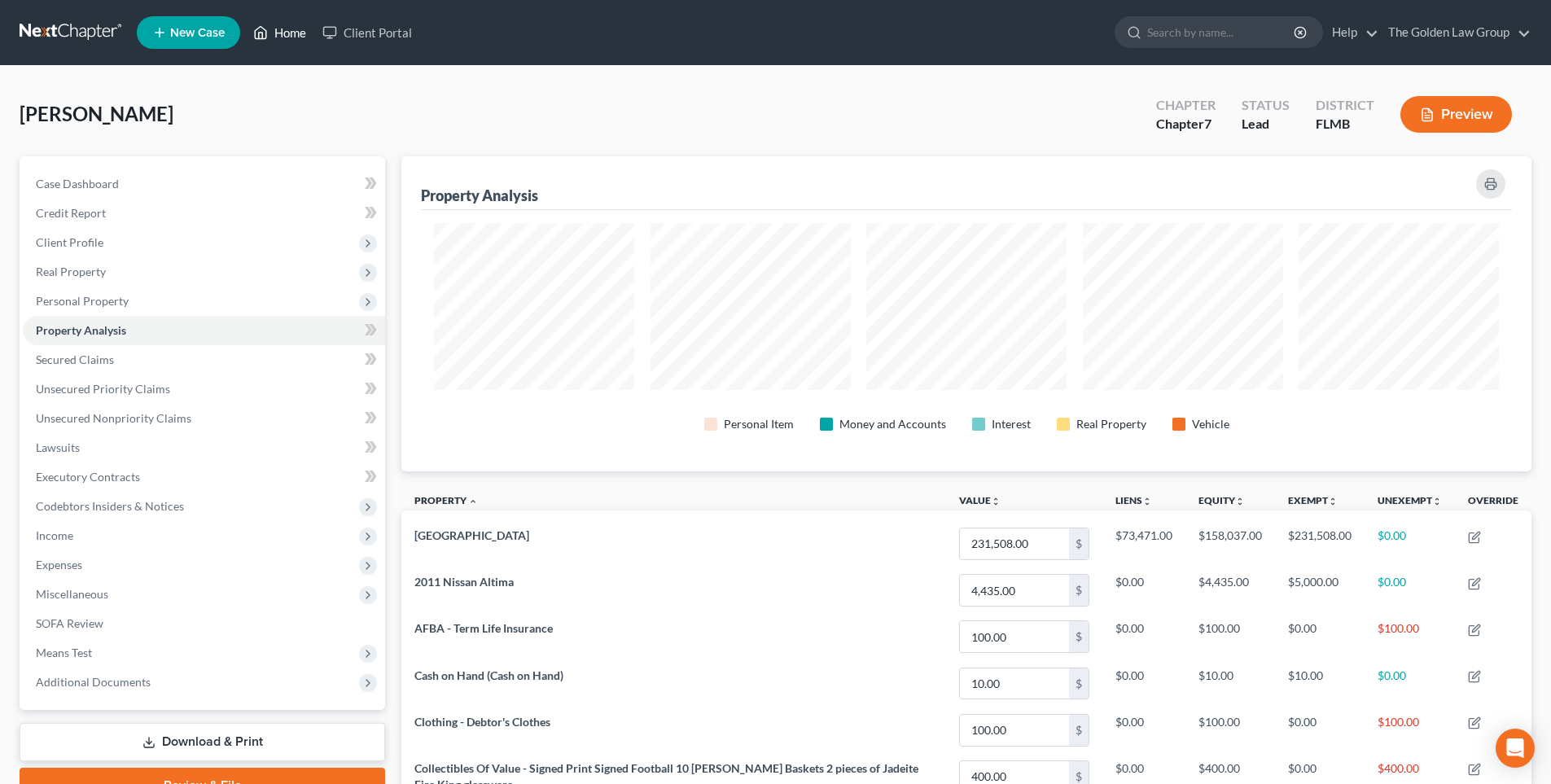
click at [263, 31] on icon at bounding box center [260, 33] width 15 height 20
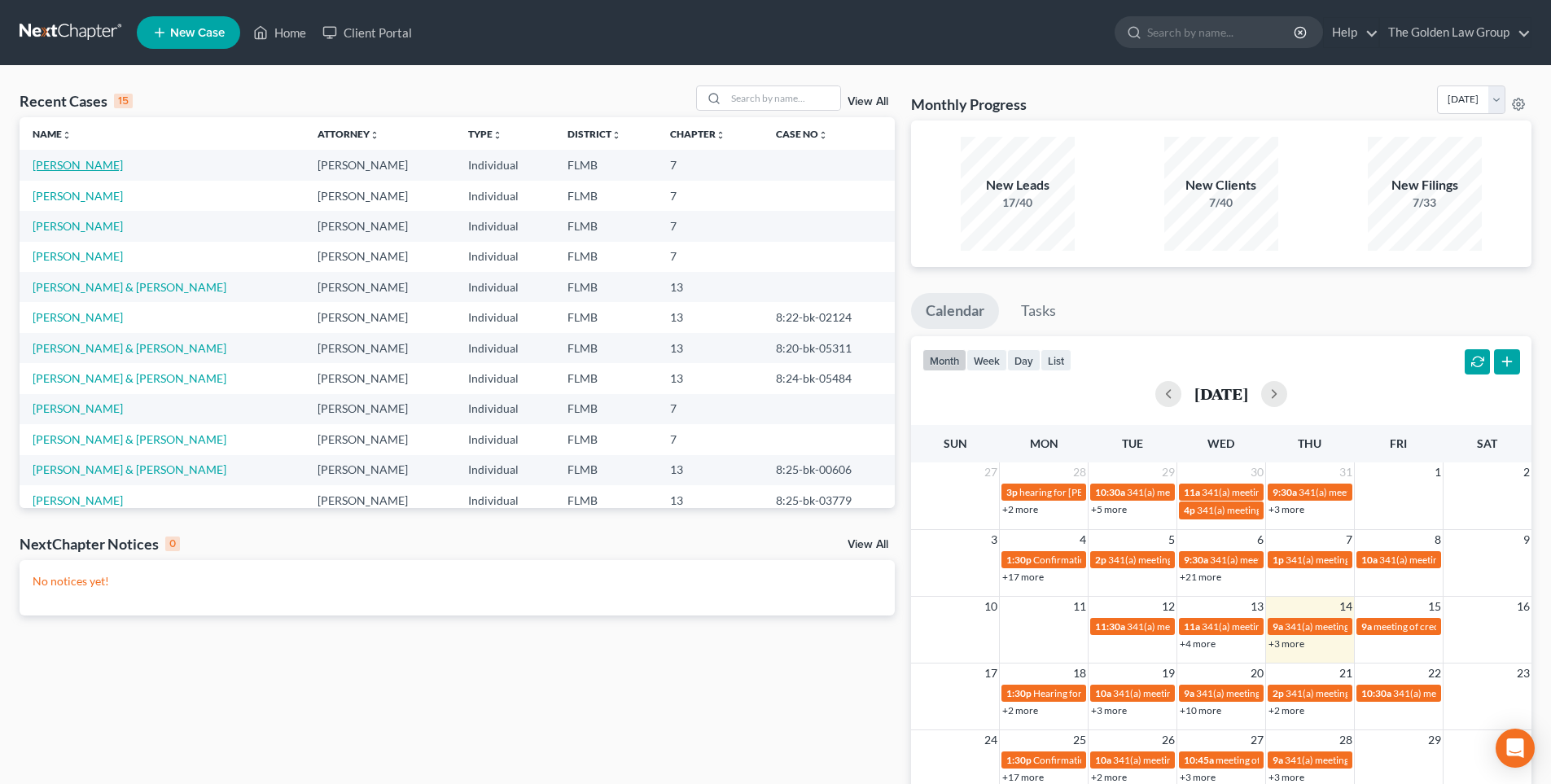
click at [78, 164] on link "[PERSON_NAME]" at bounding box center [77, 164] width 90 height 14
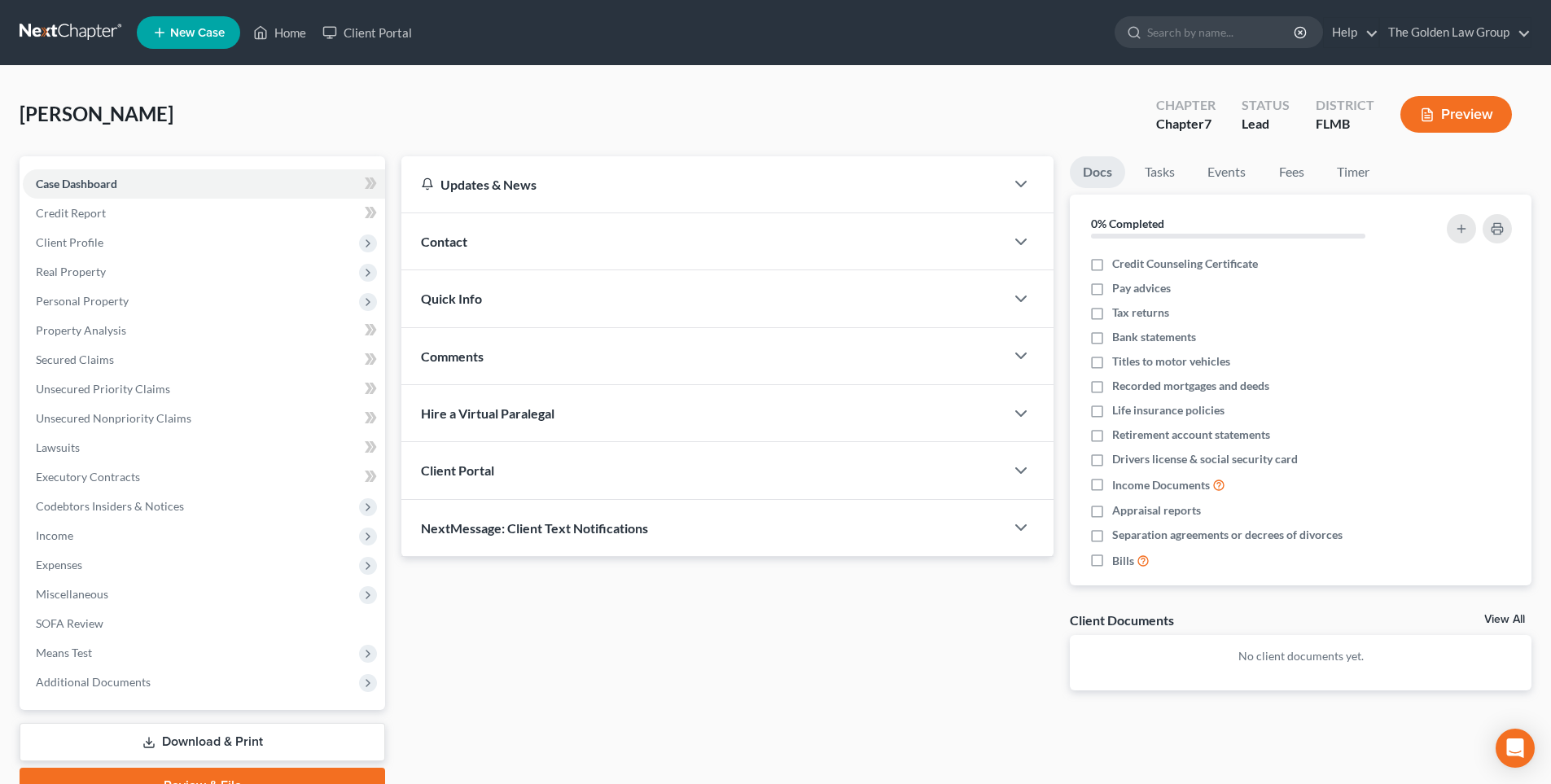
click at [1443, 111] on button "Preview" at bounding box center [1456, 113] width 112 height 36
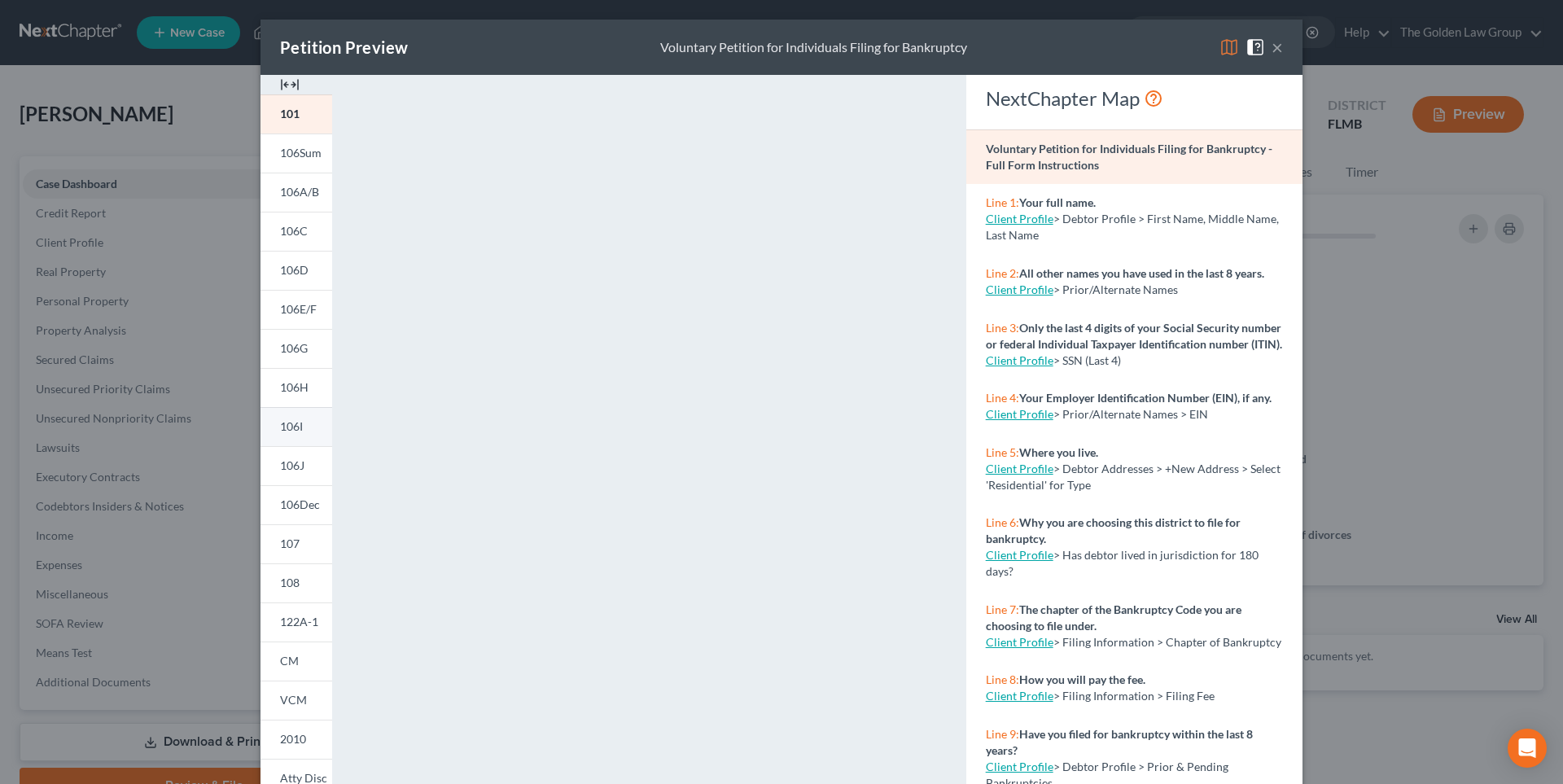
scroll to position [135, 0]
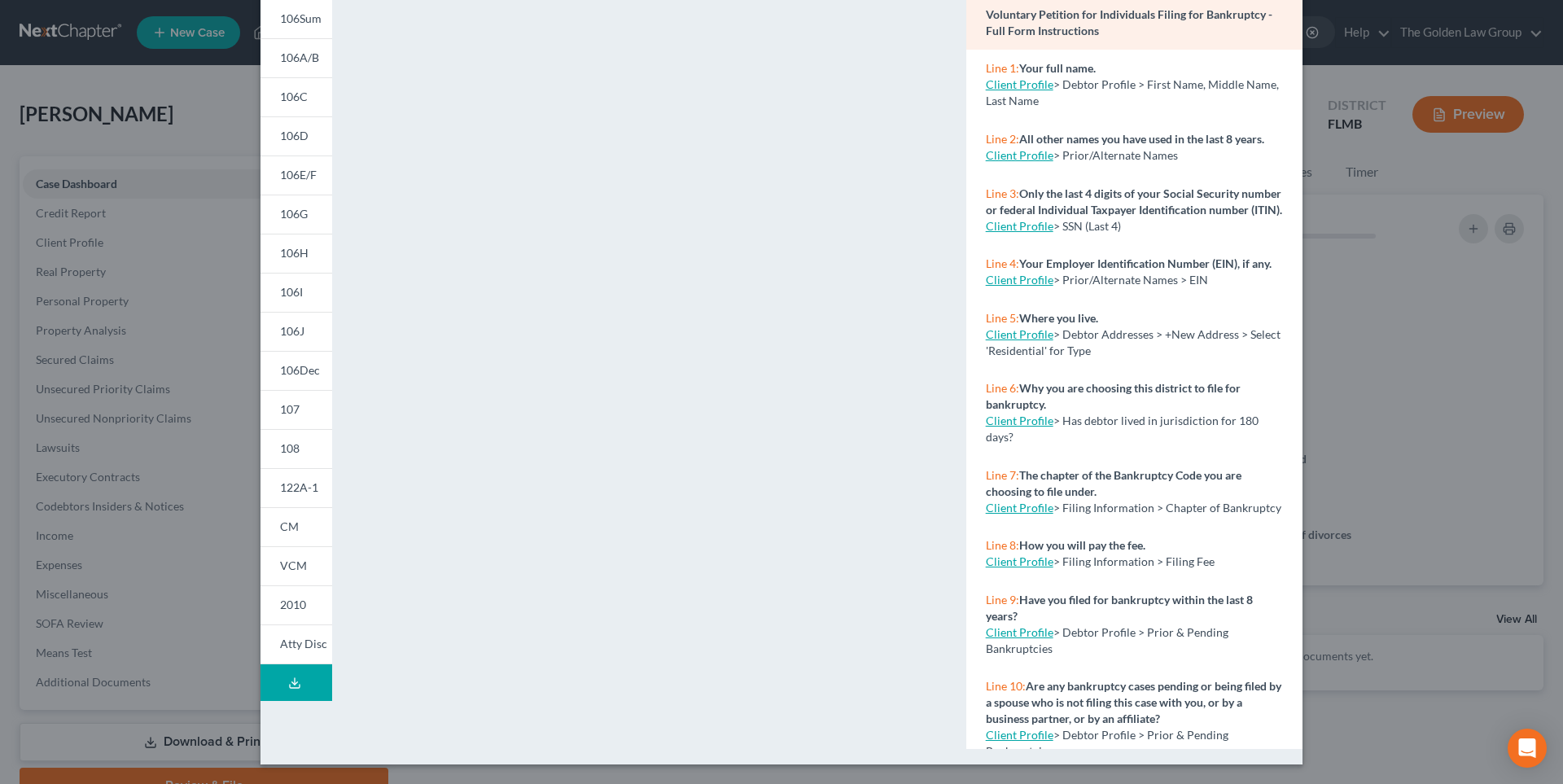
click at [292, 680] on icon at bounding box center [295, 683] width 13 height 13
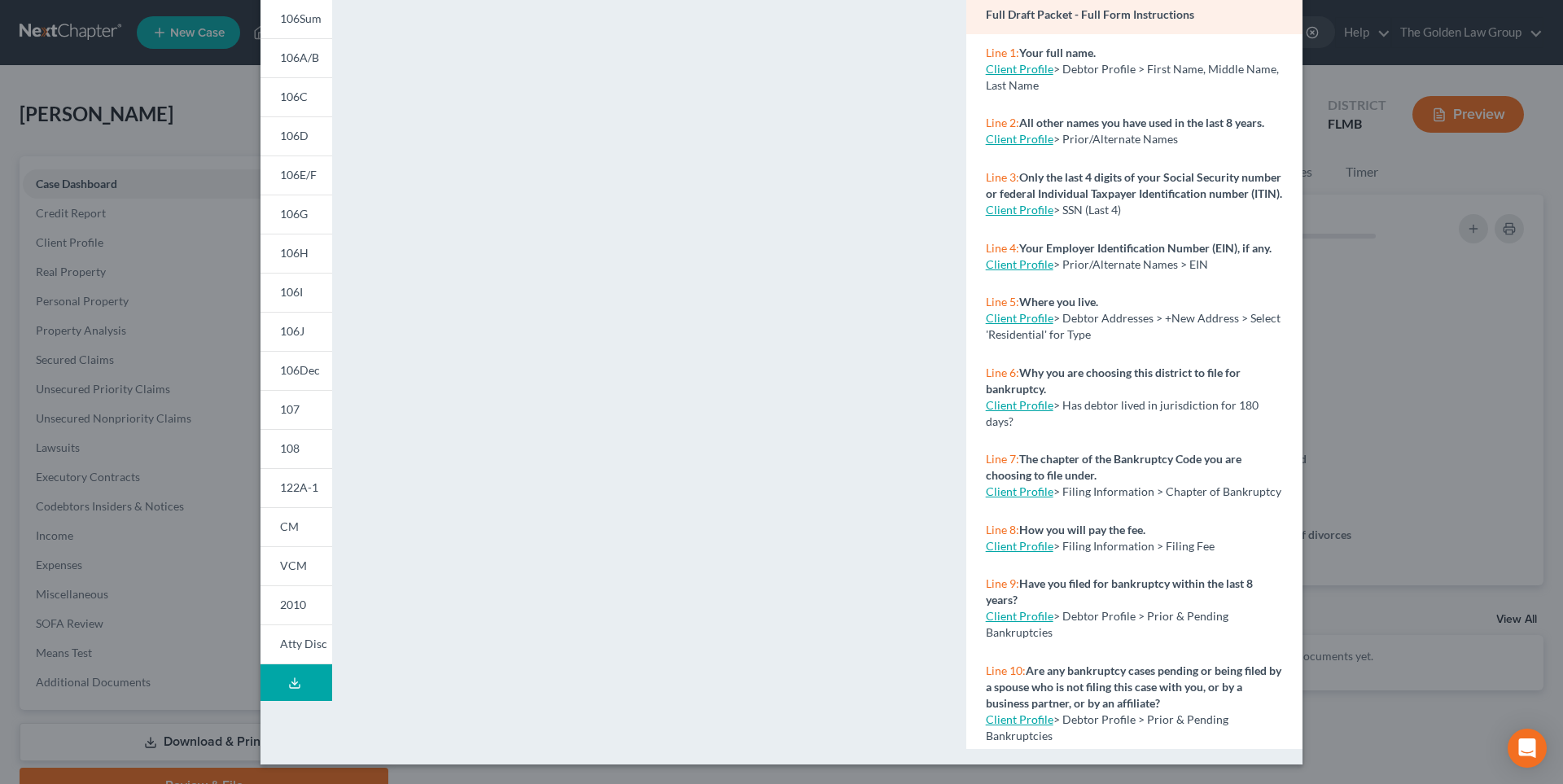
scroll to position [0, 0]
